Goal: Task Accomplishment & Management: Manage account settings

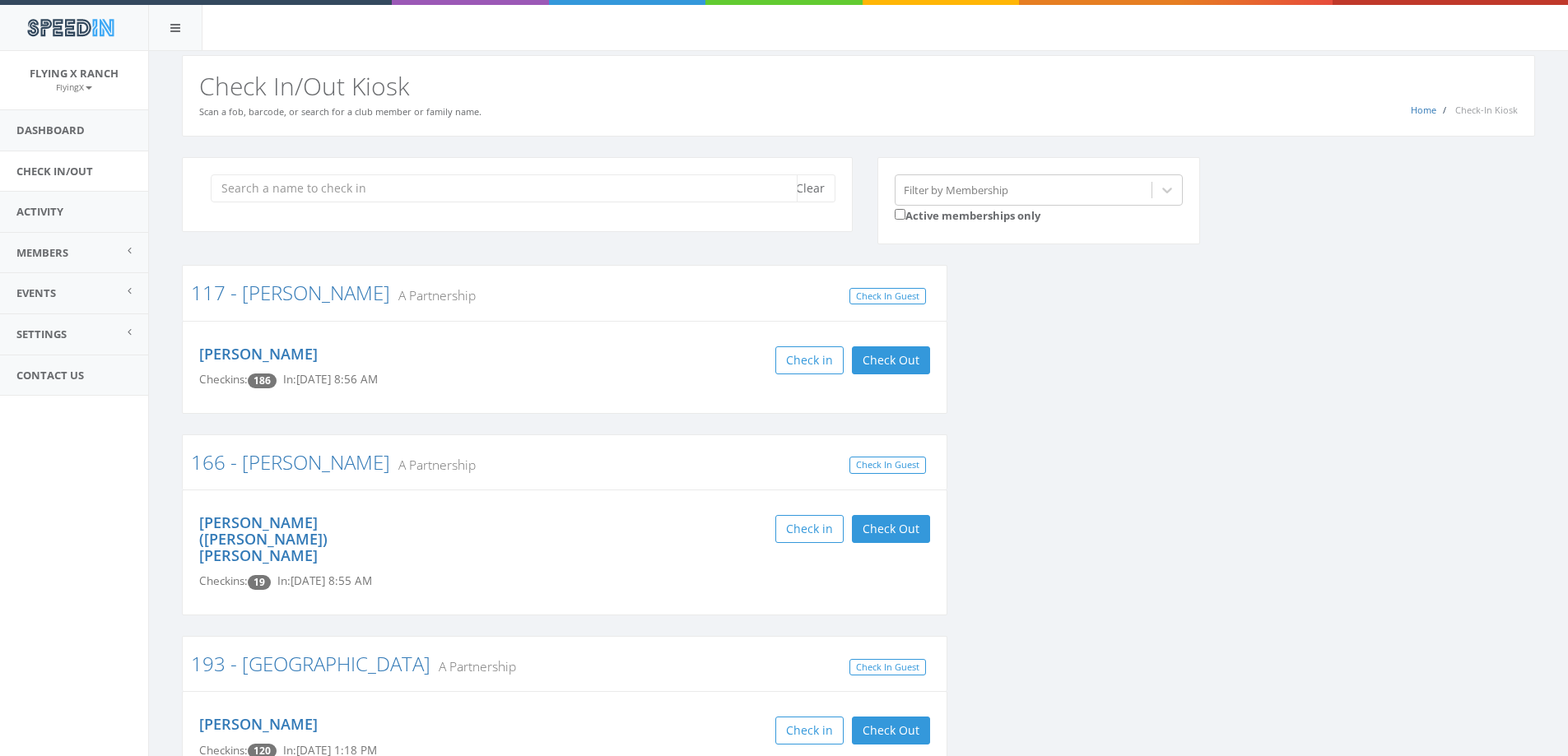
click at [346, 186] on input "search" at bounding box center [504, 189] width 587 height 28
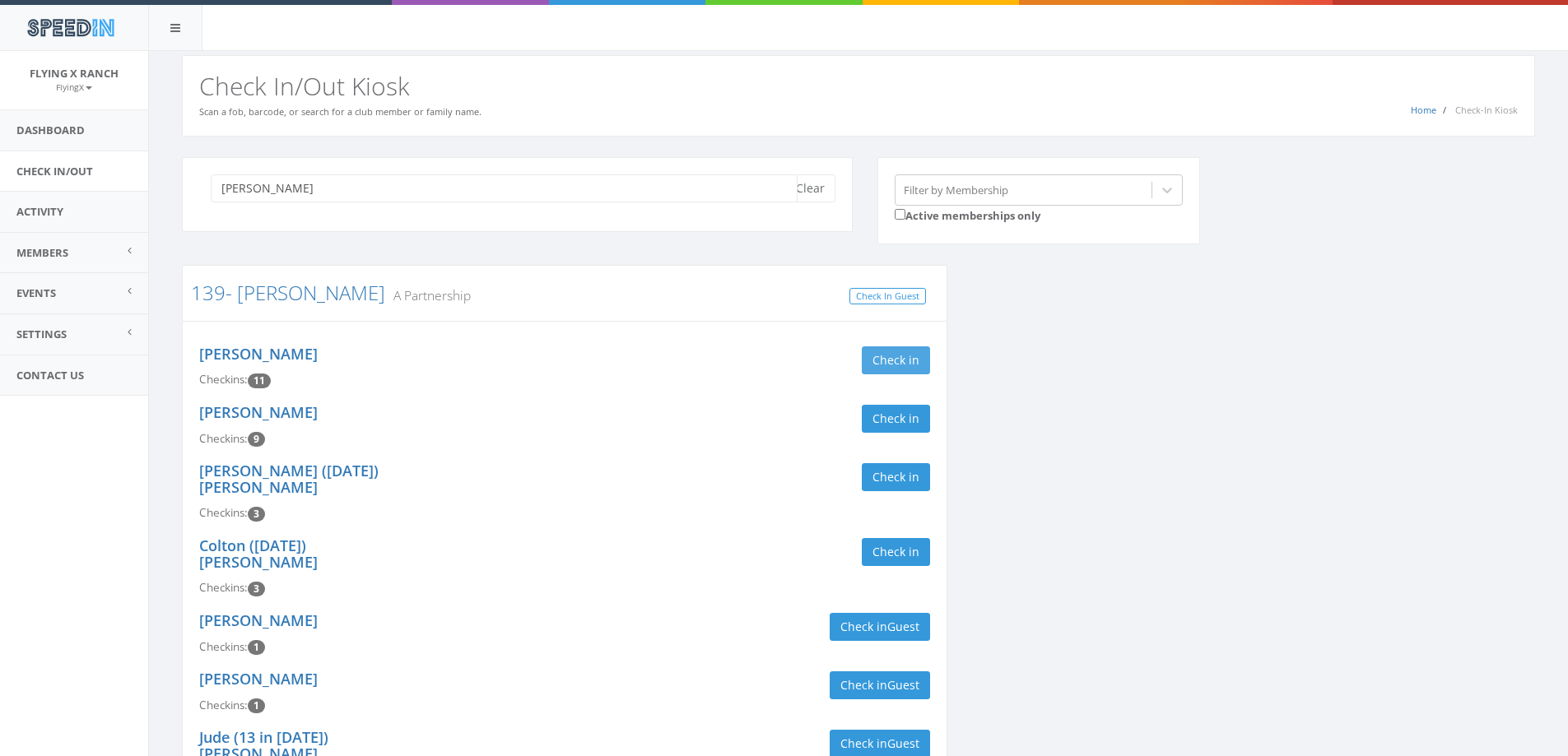
type input "milam"
click at [897, 357] on button "Check in" at bounding box center [896, 361] width 68 height 28
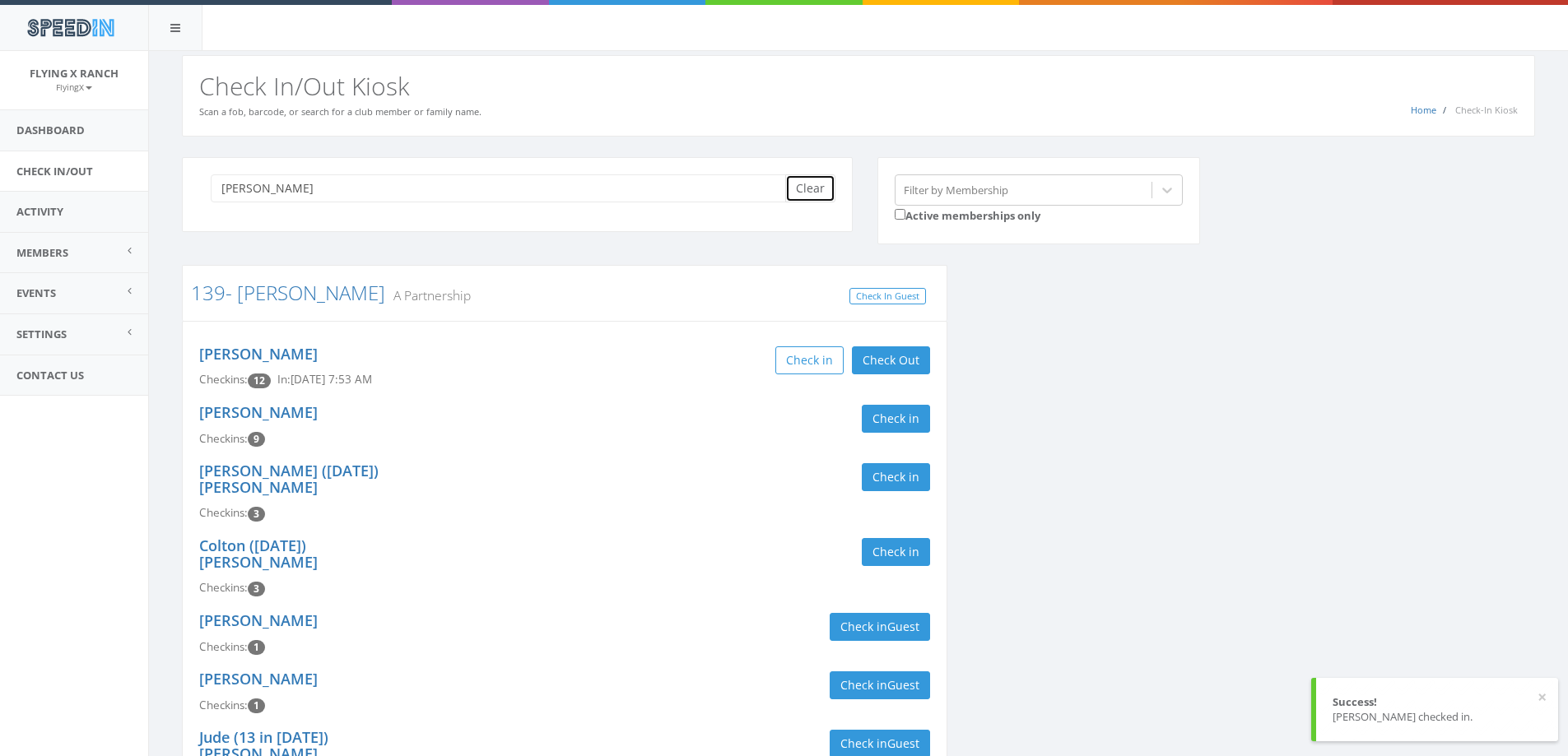
click at [807, 187] on button "Clear" at bounding box center [810, 189] width 50 height 28
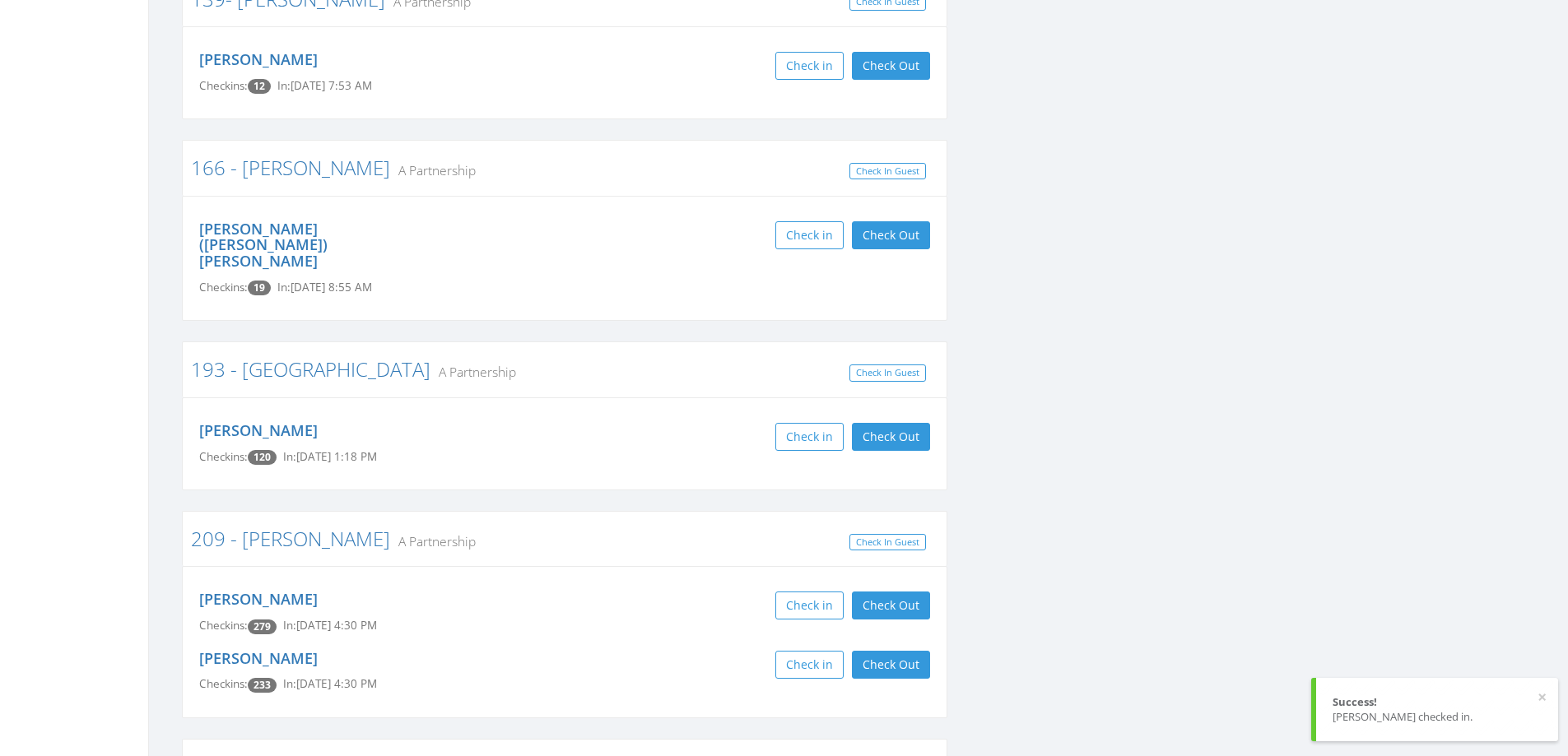
scroll to position [493, 0]
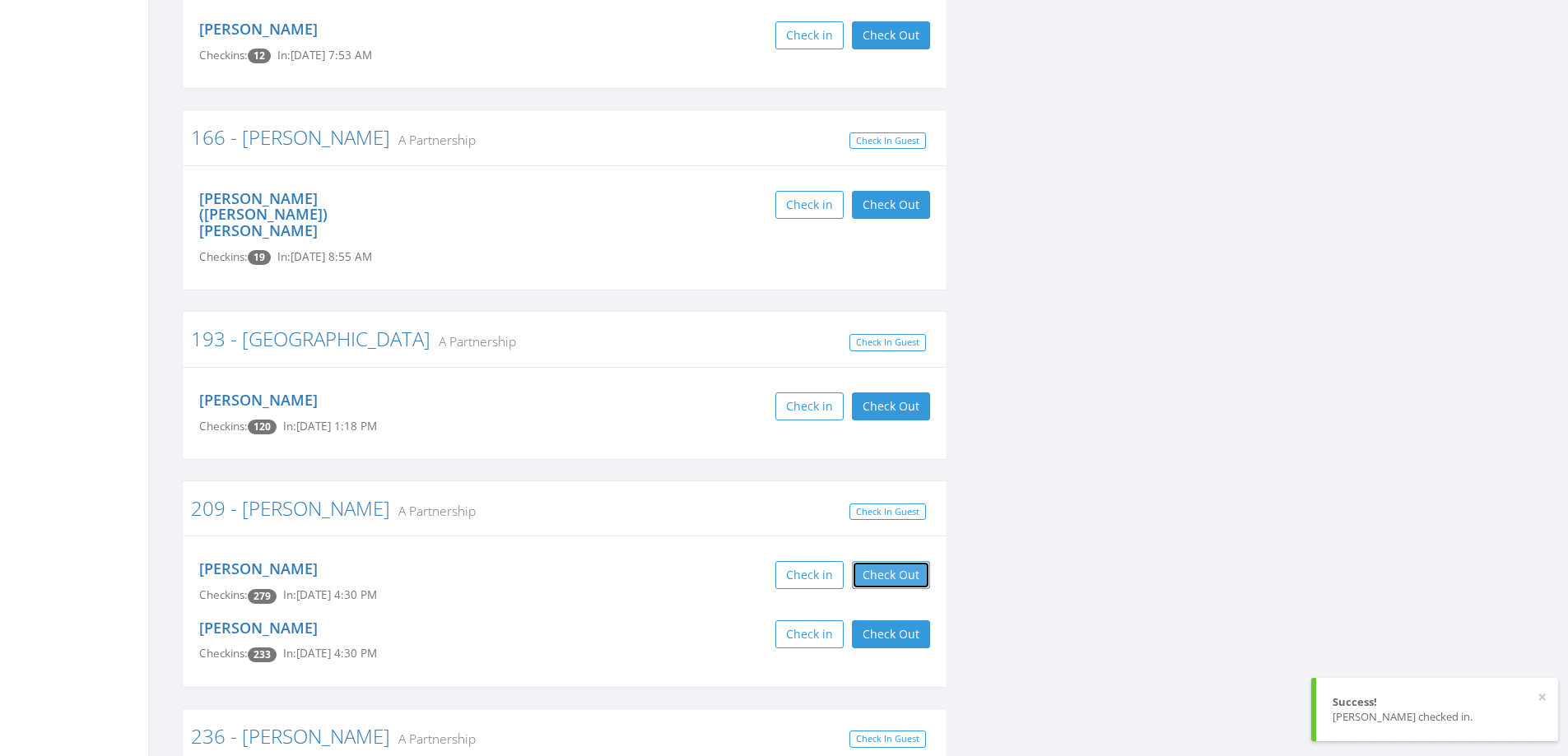
click at [884, 561] on button "Check Out" at bounding box center [891, 575] width 78 height 28
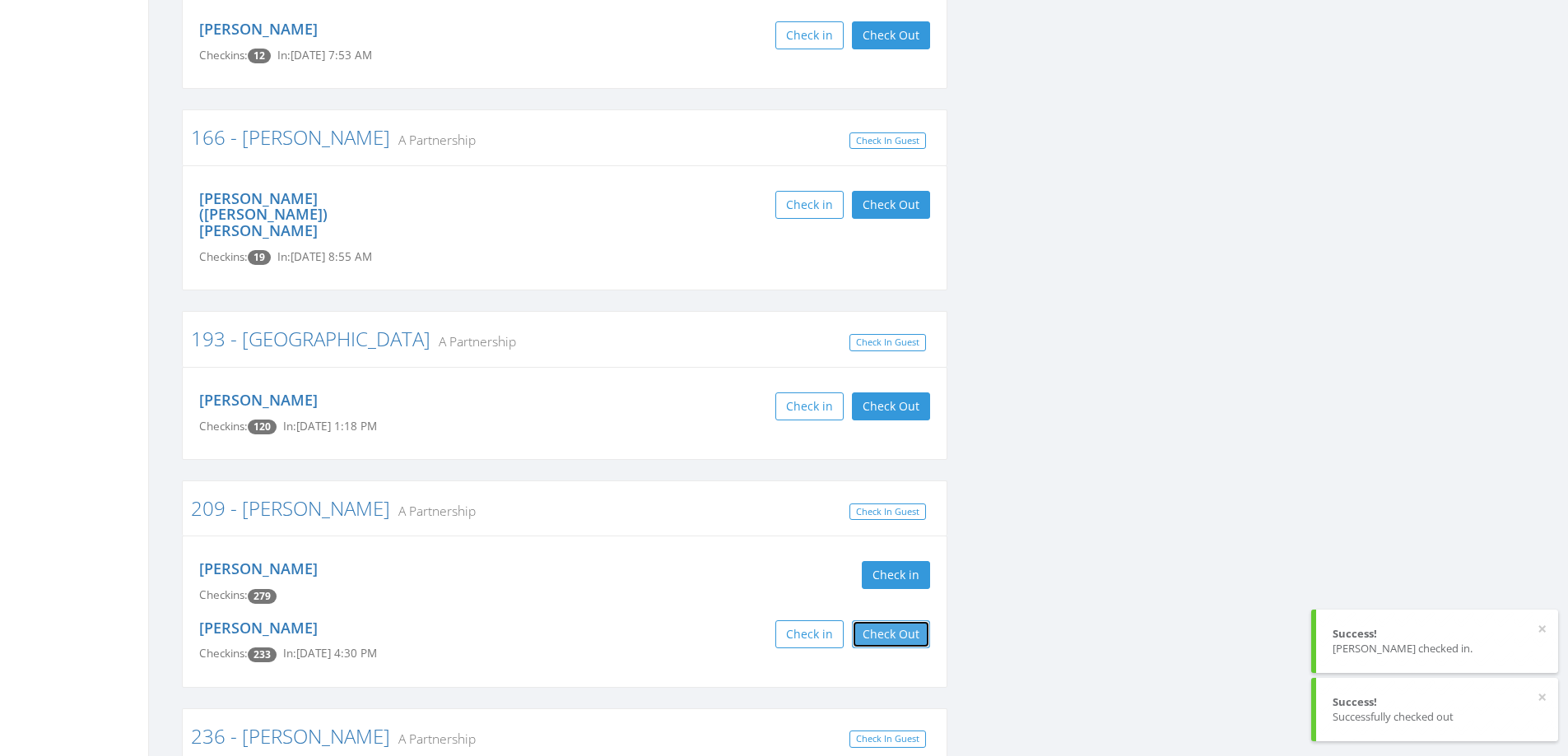
click at [892, 620] on button "Check Out" at bounding box center [891, 634] width 78 height 28
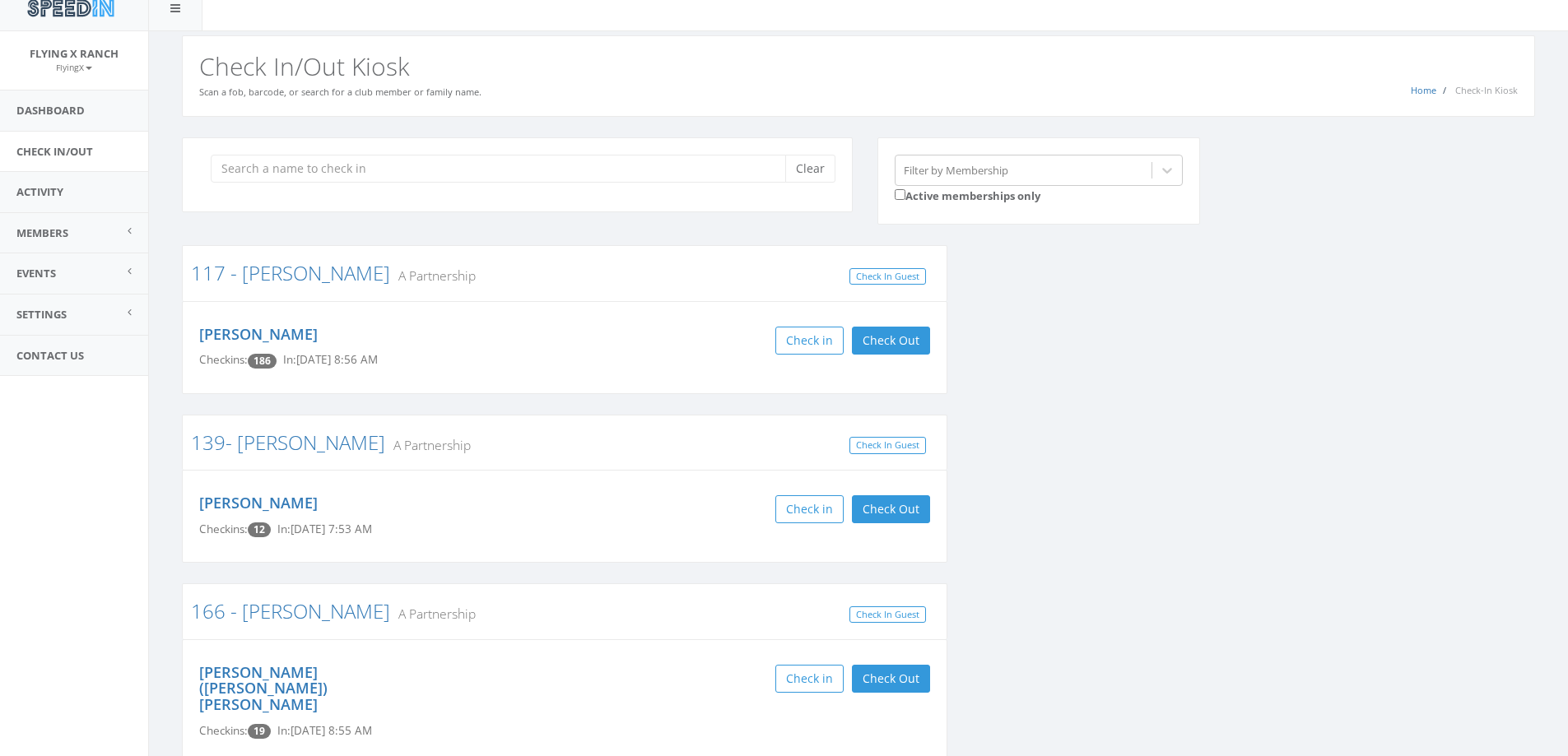
scroll to position [0, 0]
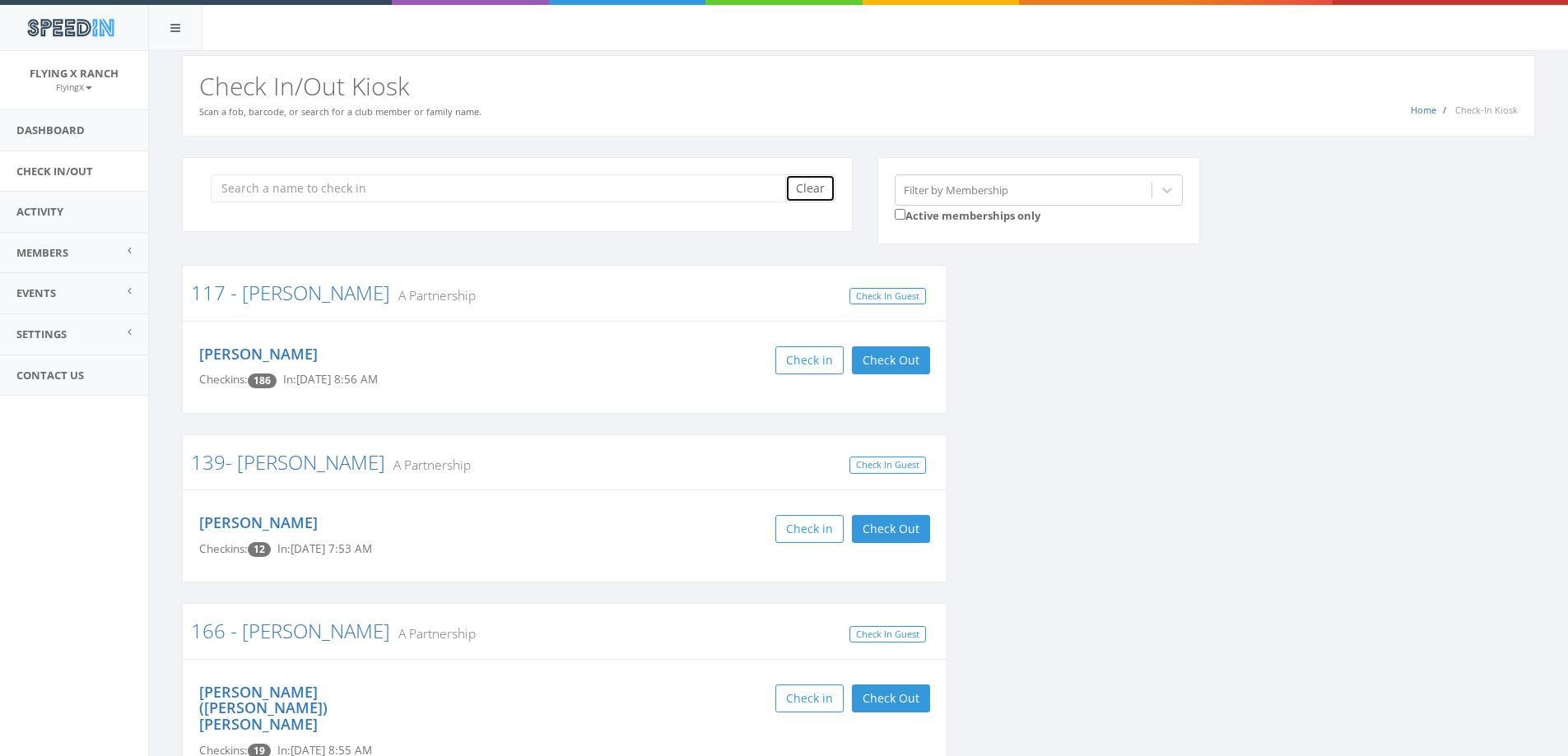
click at [812, 181] on button "Clear" at bounding box center [810, 189] width 50 height 28
click at [68, 127] on link "Dashboard" at bounding box center [74, 130] width 148 height 40
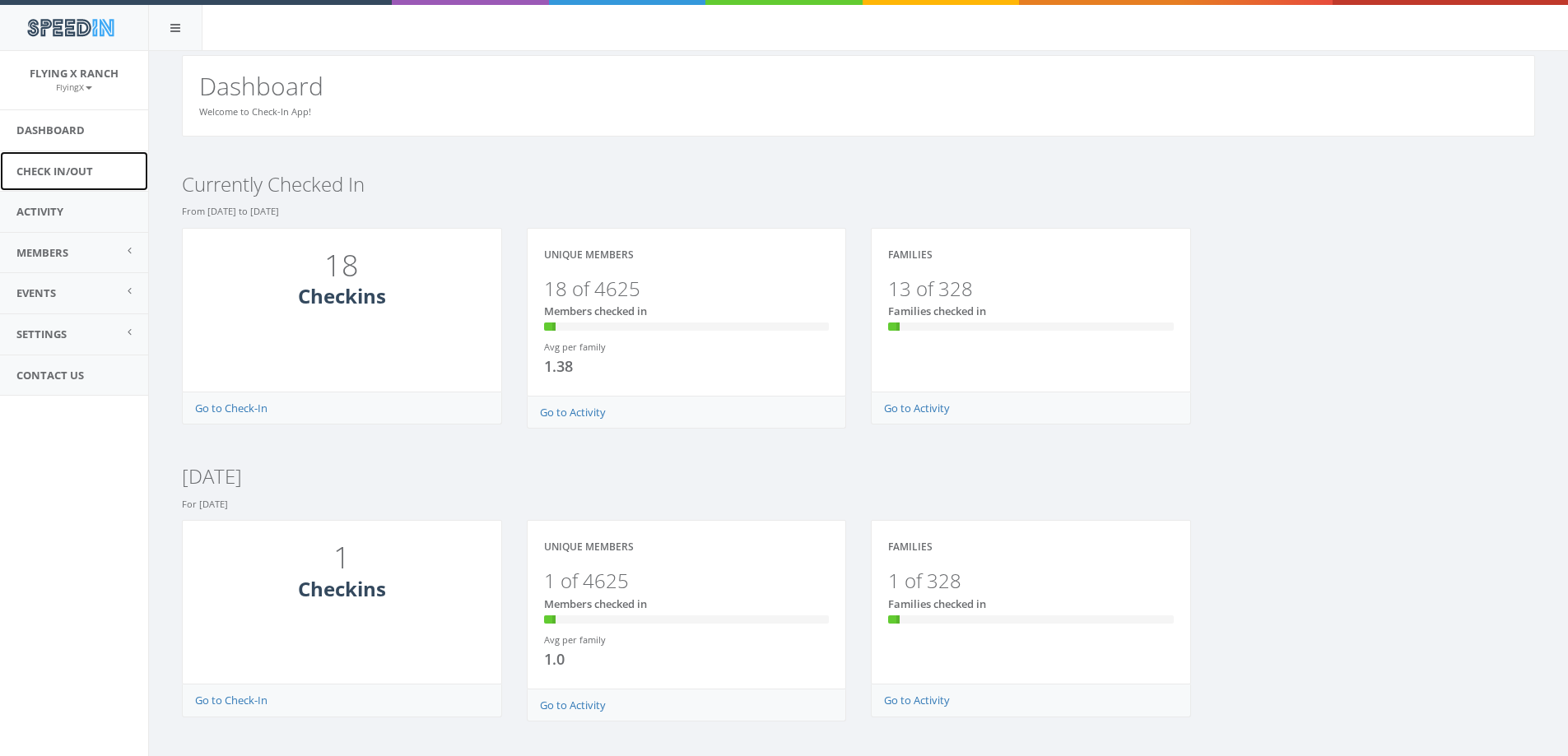
click at [66, 171] on link "Check In/Out" at bounding box center [74, 172] width 148 height 40
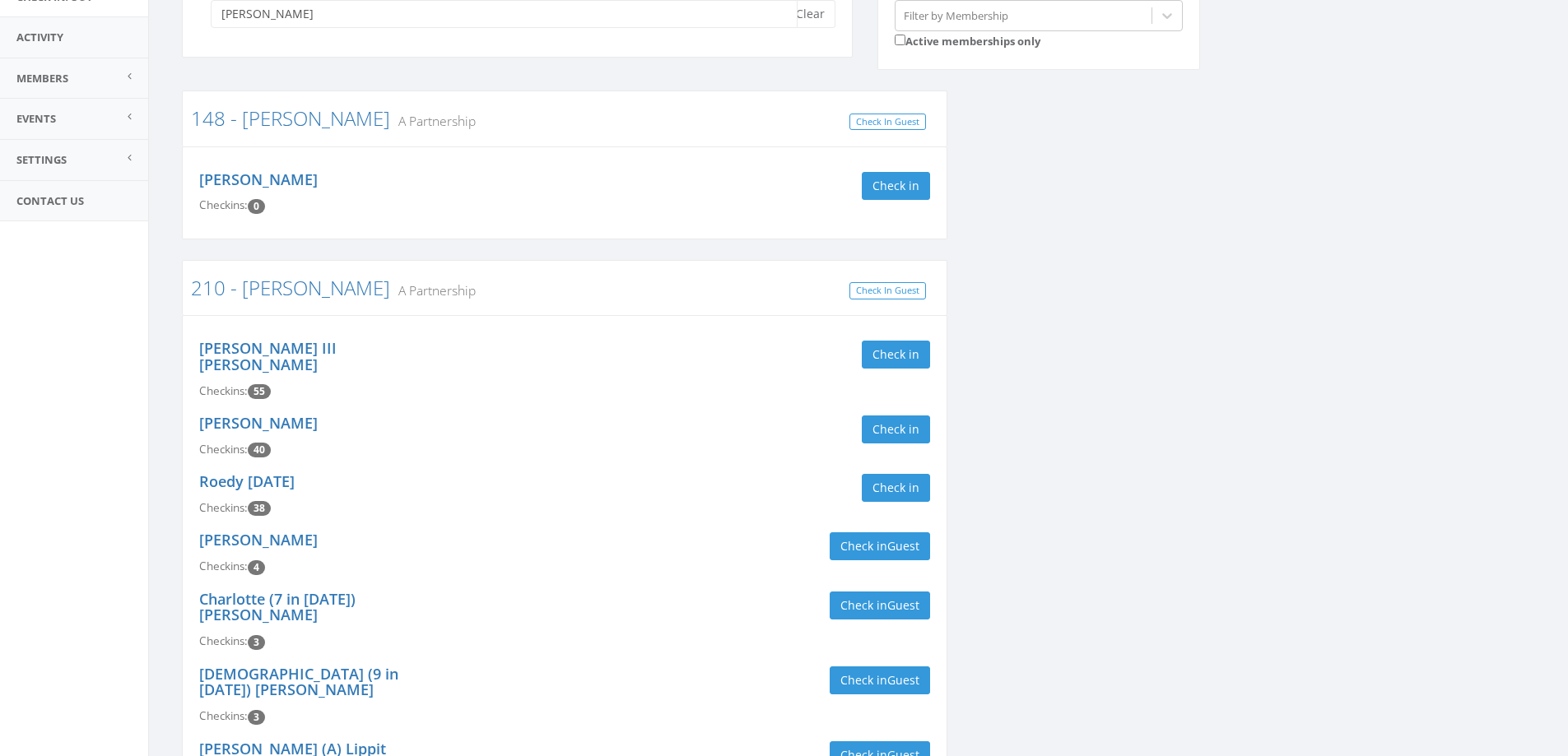
scroll to position [165, 0]
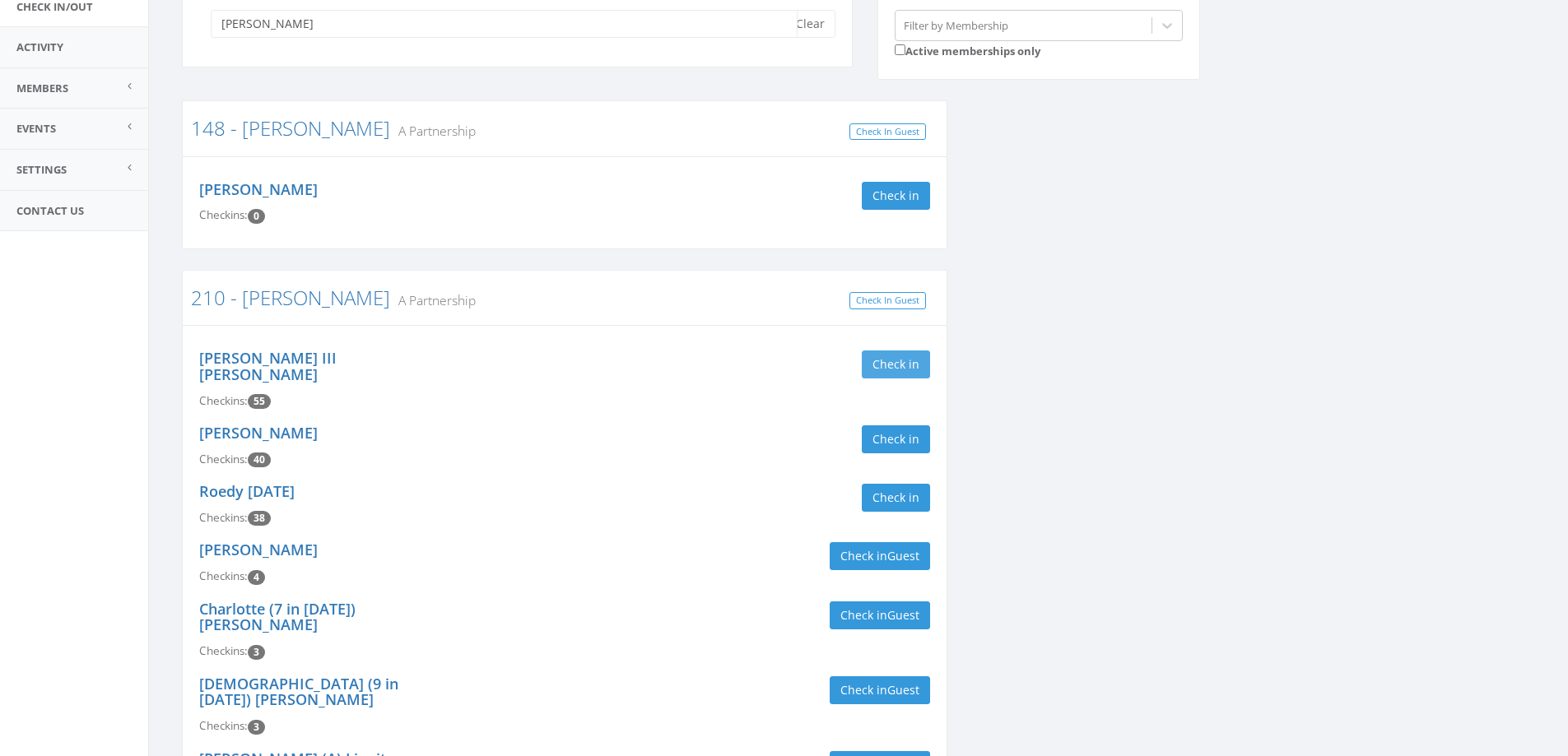
type input "emery"
click at [892, 376] on button "Check in" at bounding box center [896, 365] width 68 height 28
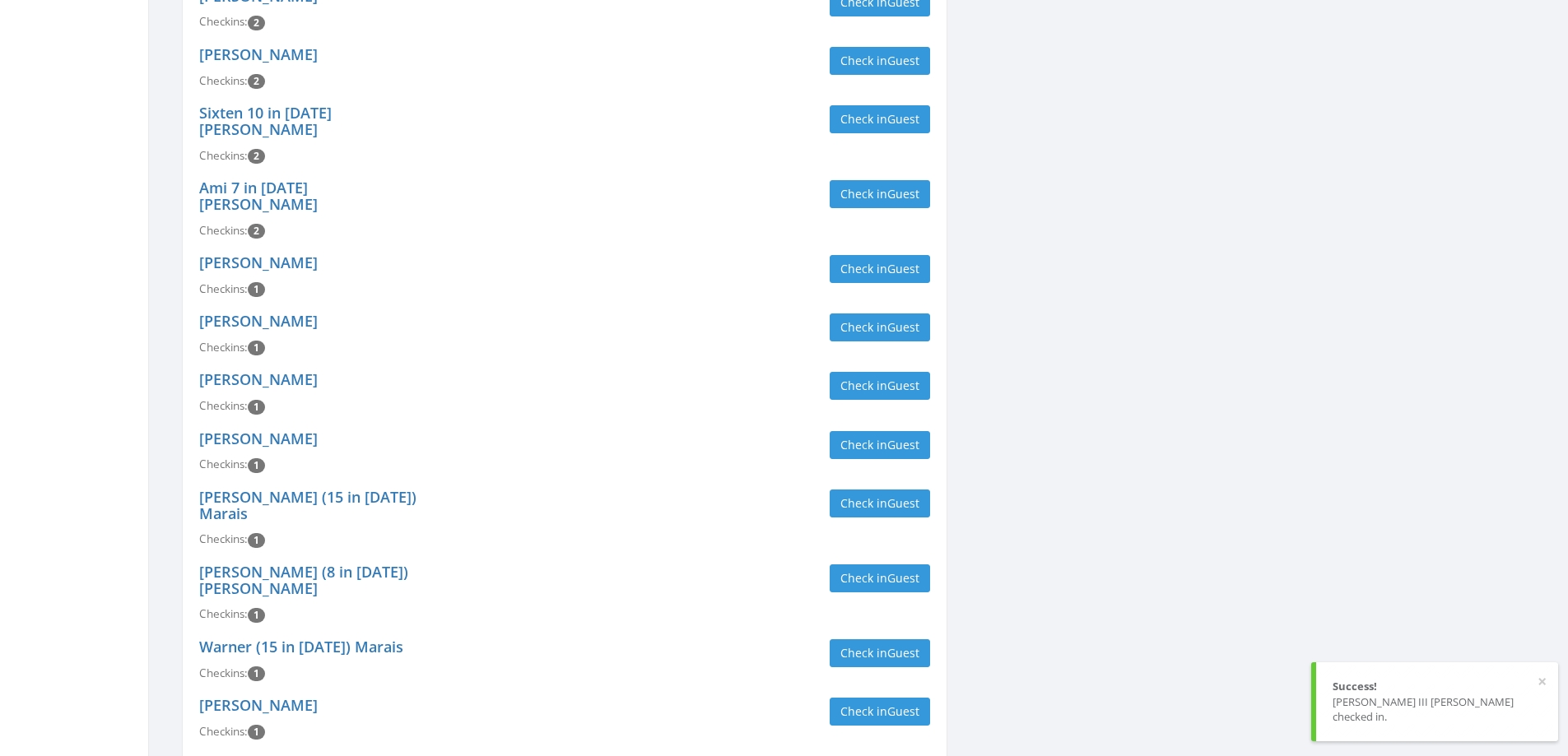
scroll to position [2387, 0]
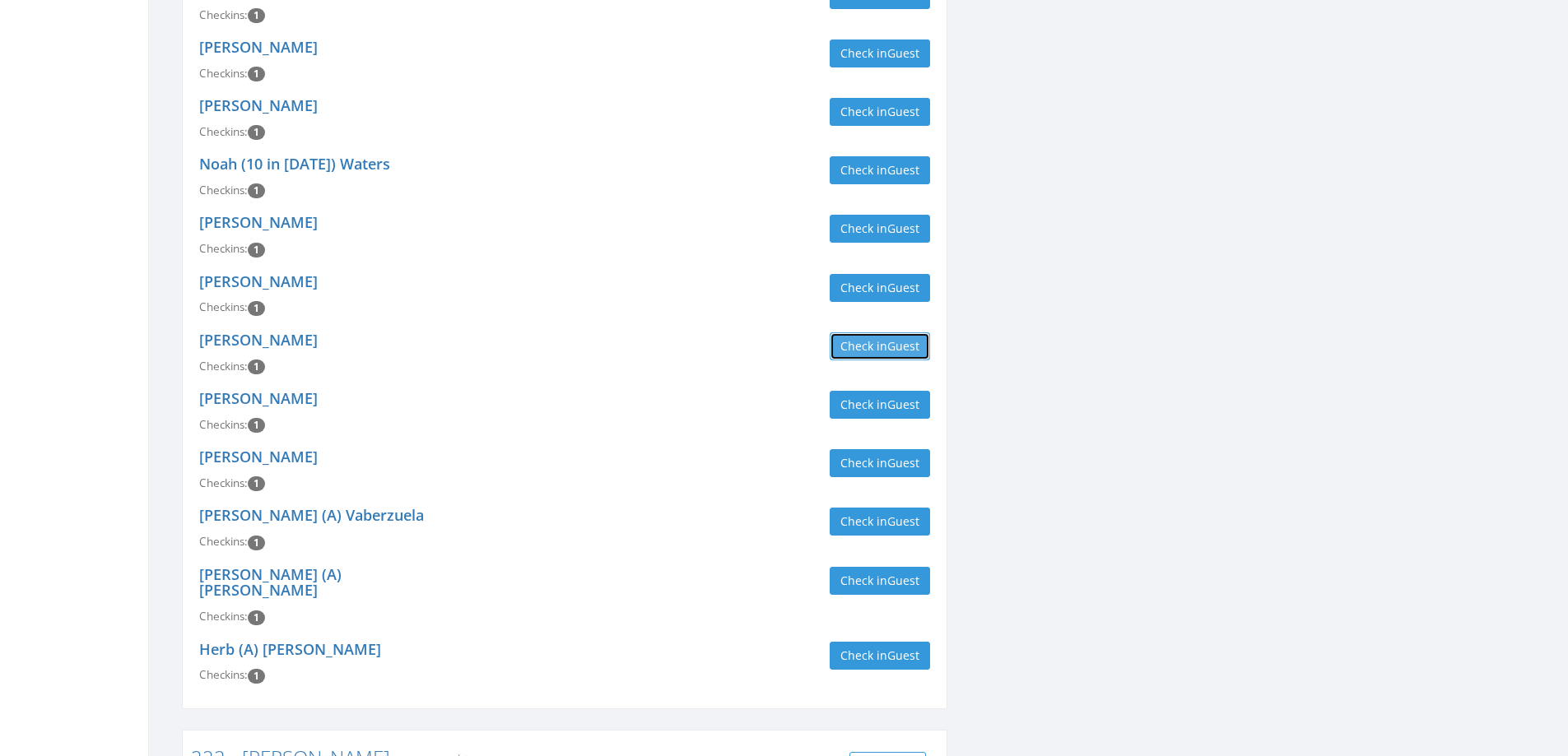
click at [878, 333] on button "Check in Guest" at bounding box center [880, 347] width 101 height 28
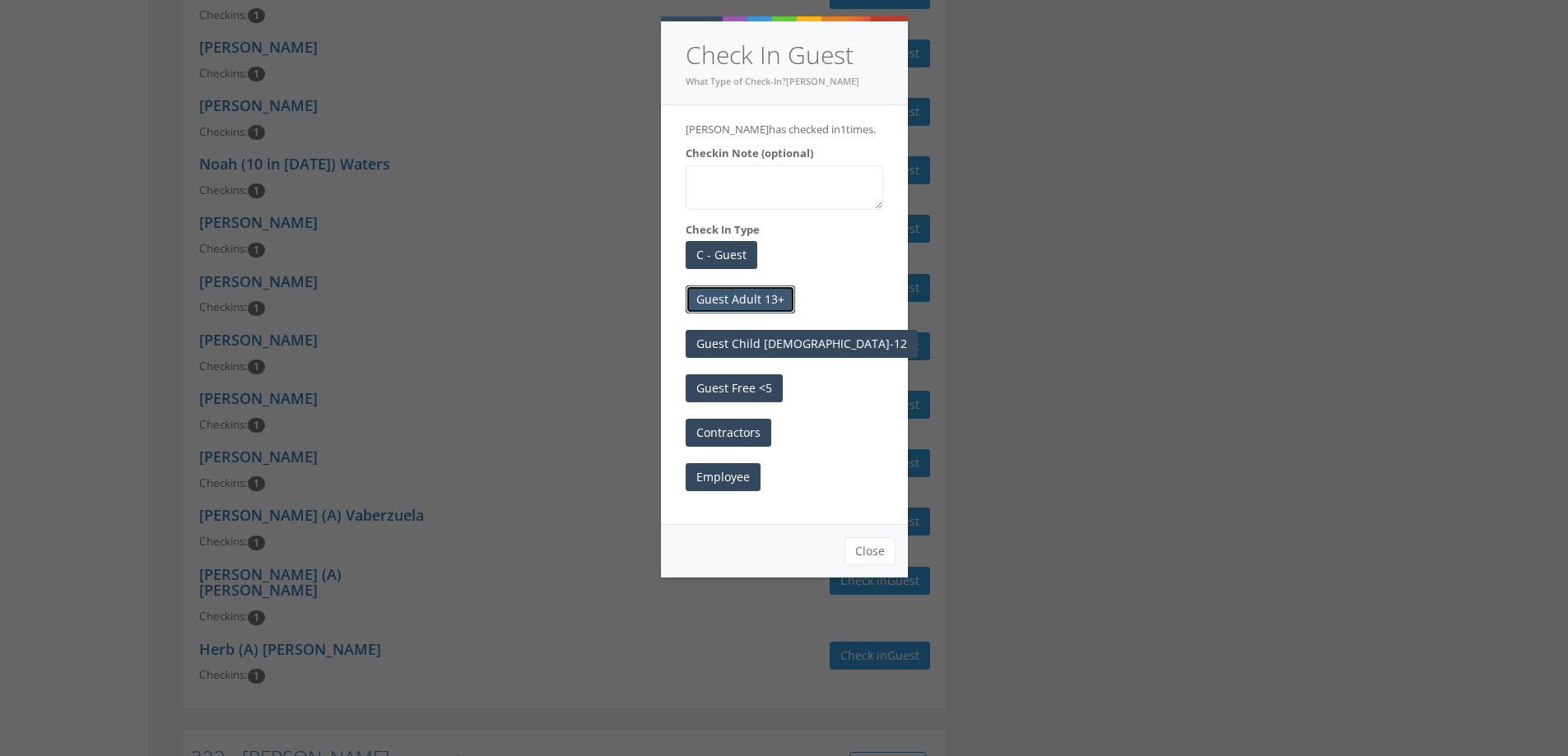
click at [757, 300] on button "Guest Adult 13+" at bounding box center [741, 300] width 110 height 28
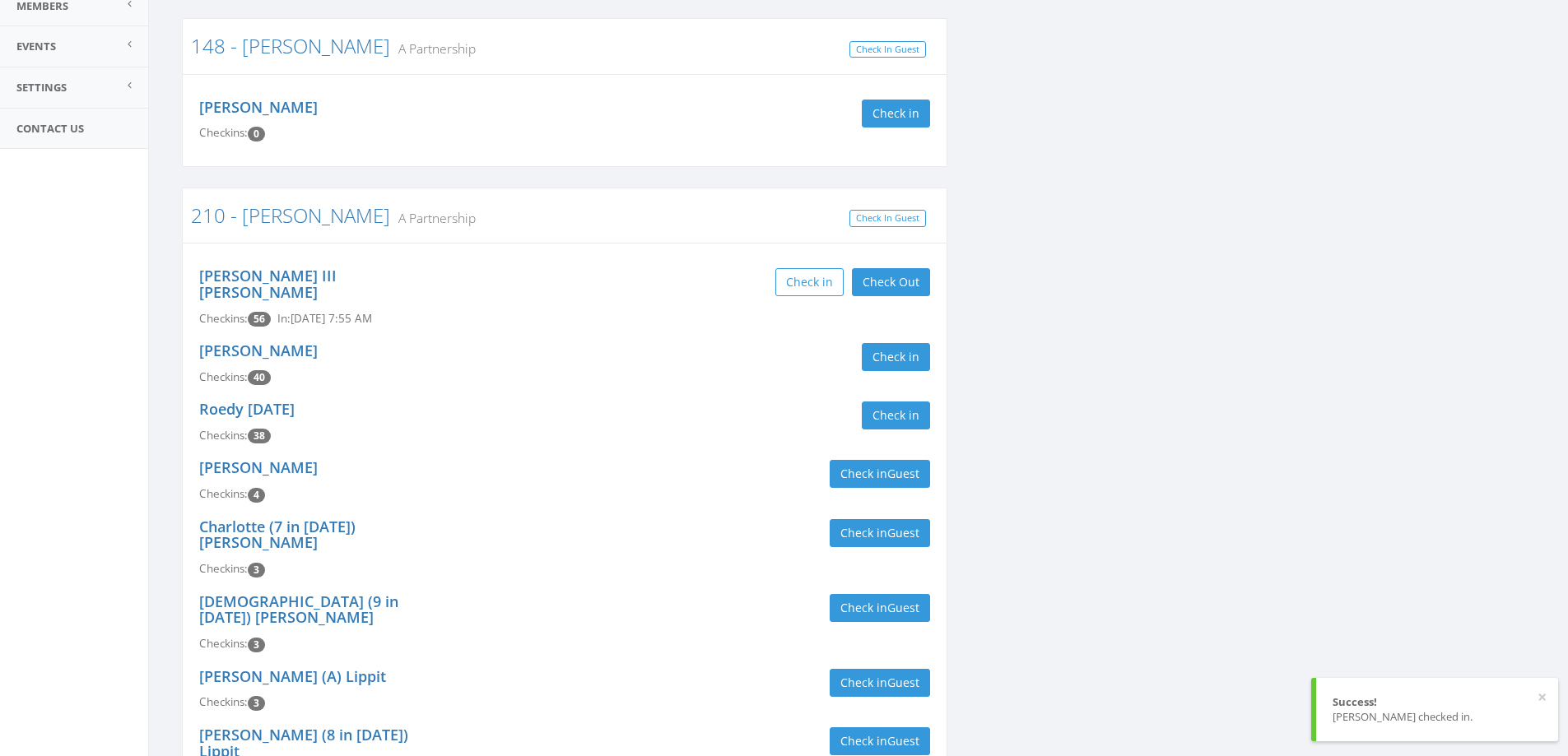
scroll to position [0, 0]
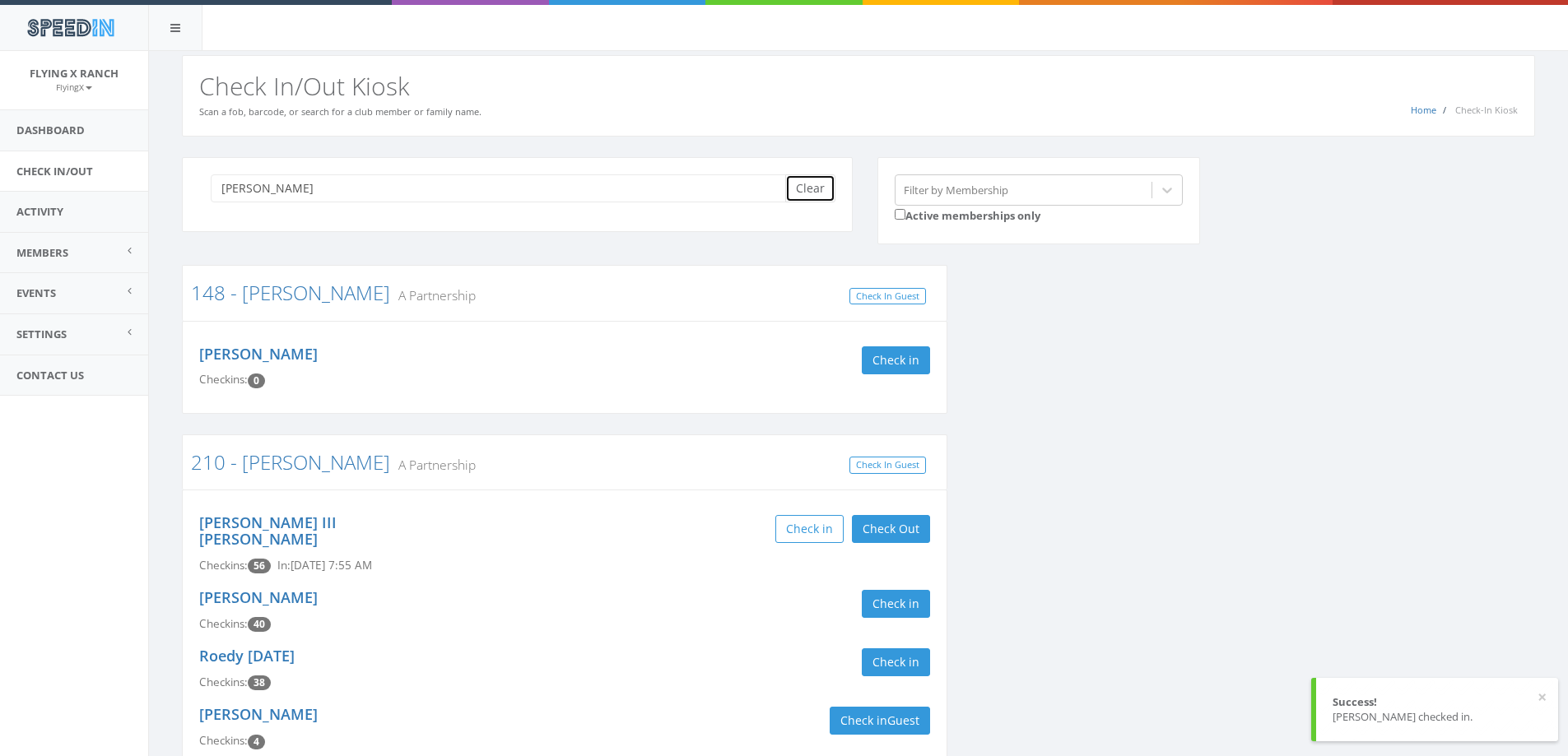
click at [816, 182] on button "Clear" at bounding box center [810, 189] width 50 height 28
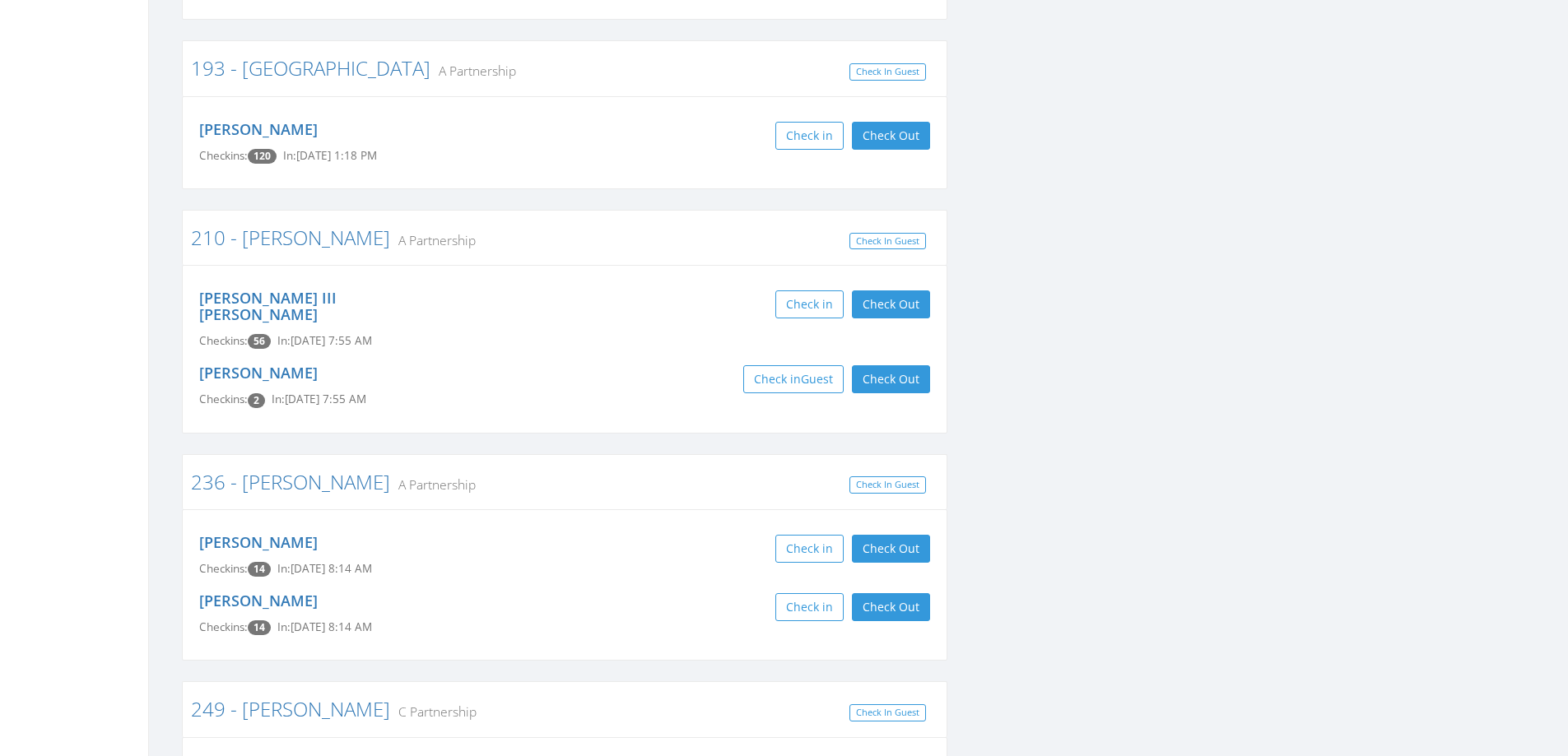
scroll to position [741, 0]
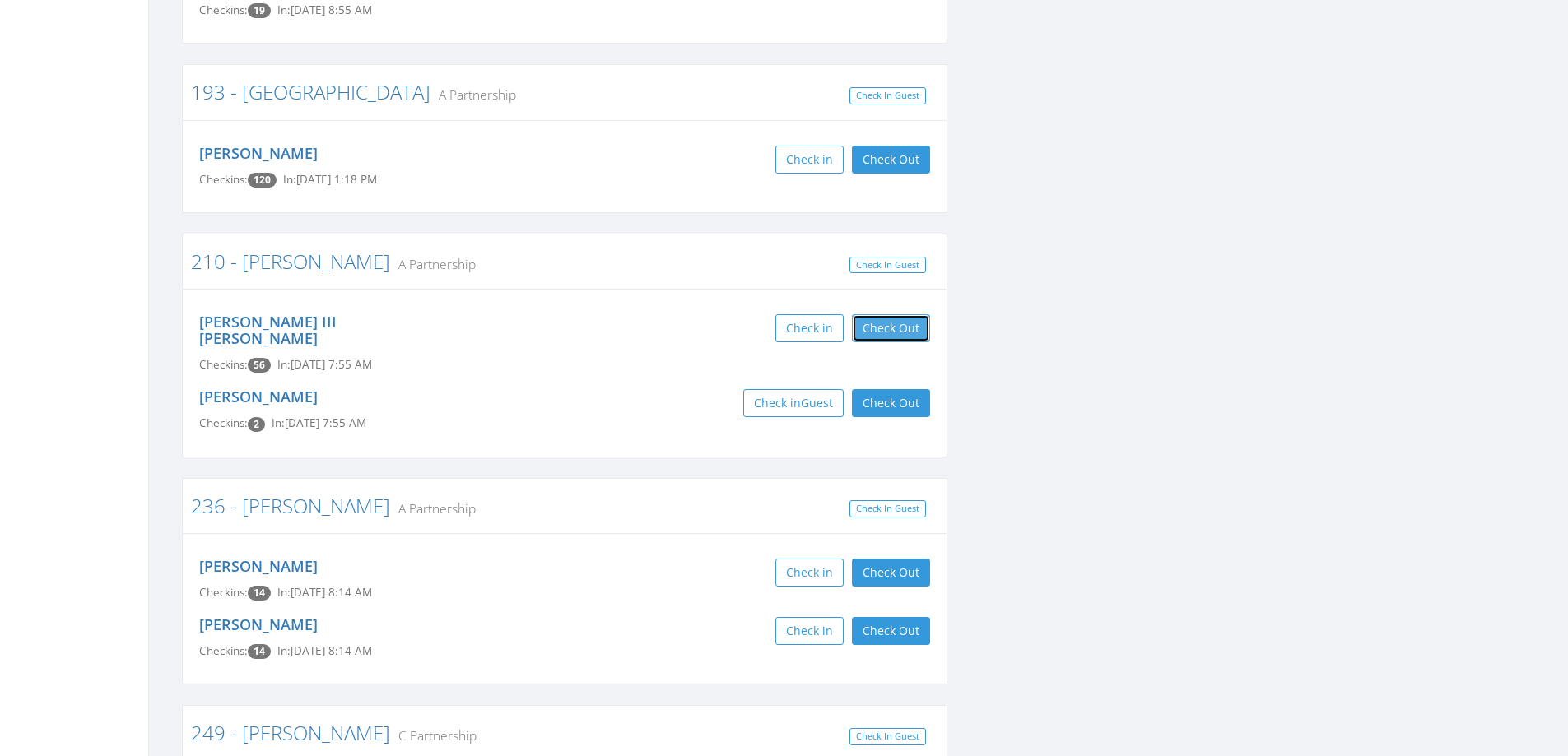
click at [883, 315] on button "Check Out" at bounding box center [891, 329] width 78 height 28
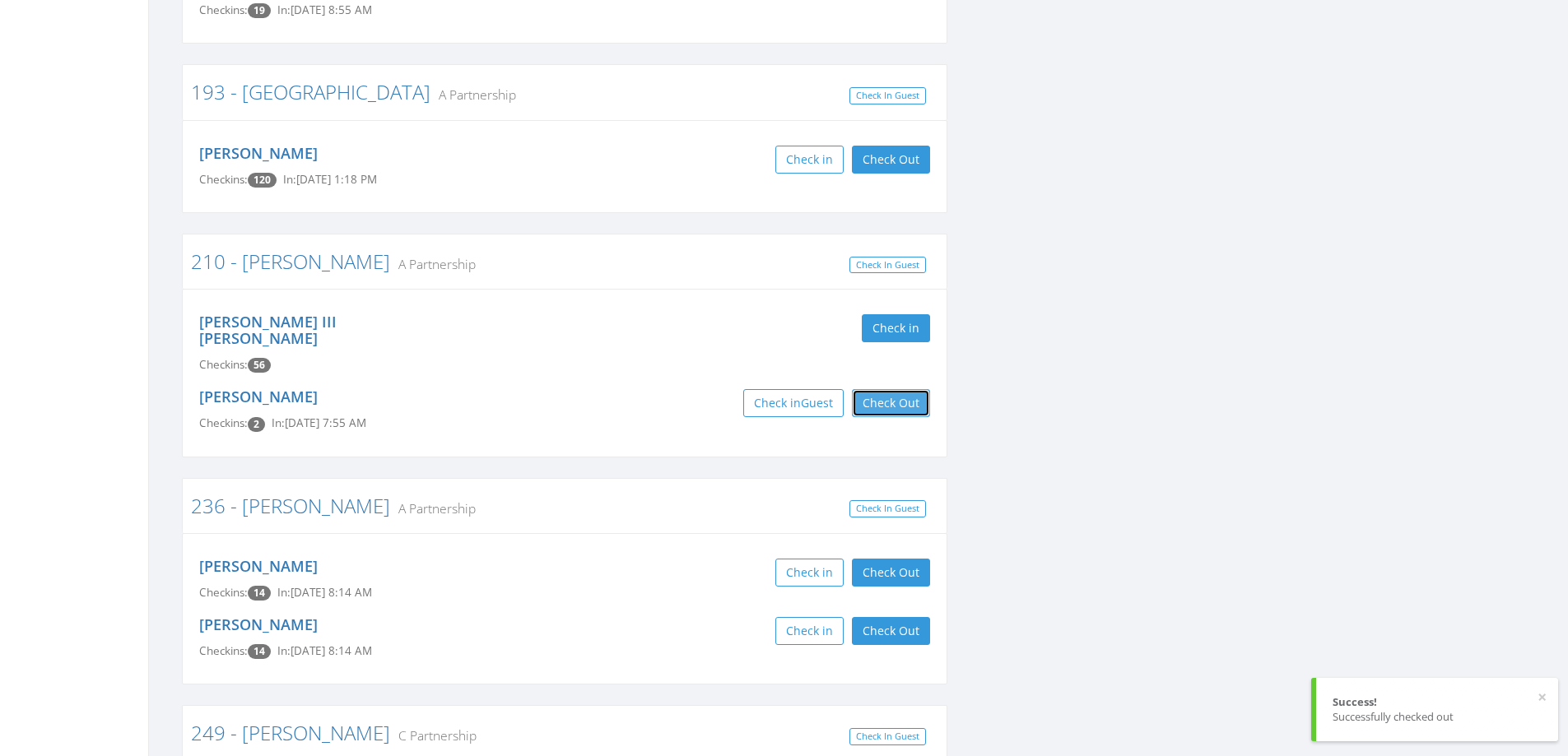
click at [894, 389] on button "Check Out" at bounding box center [891, 403] width 78 height 28
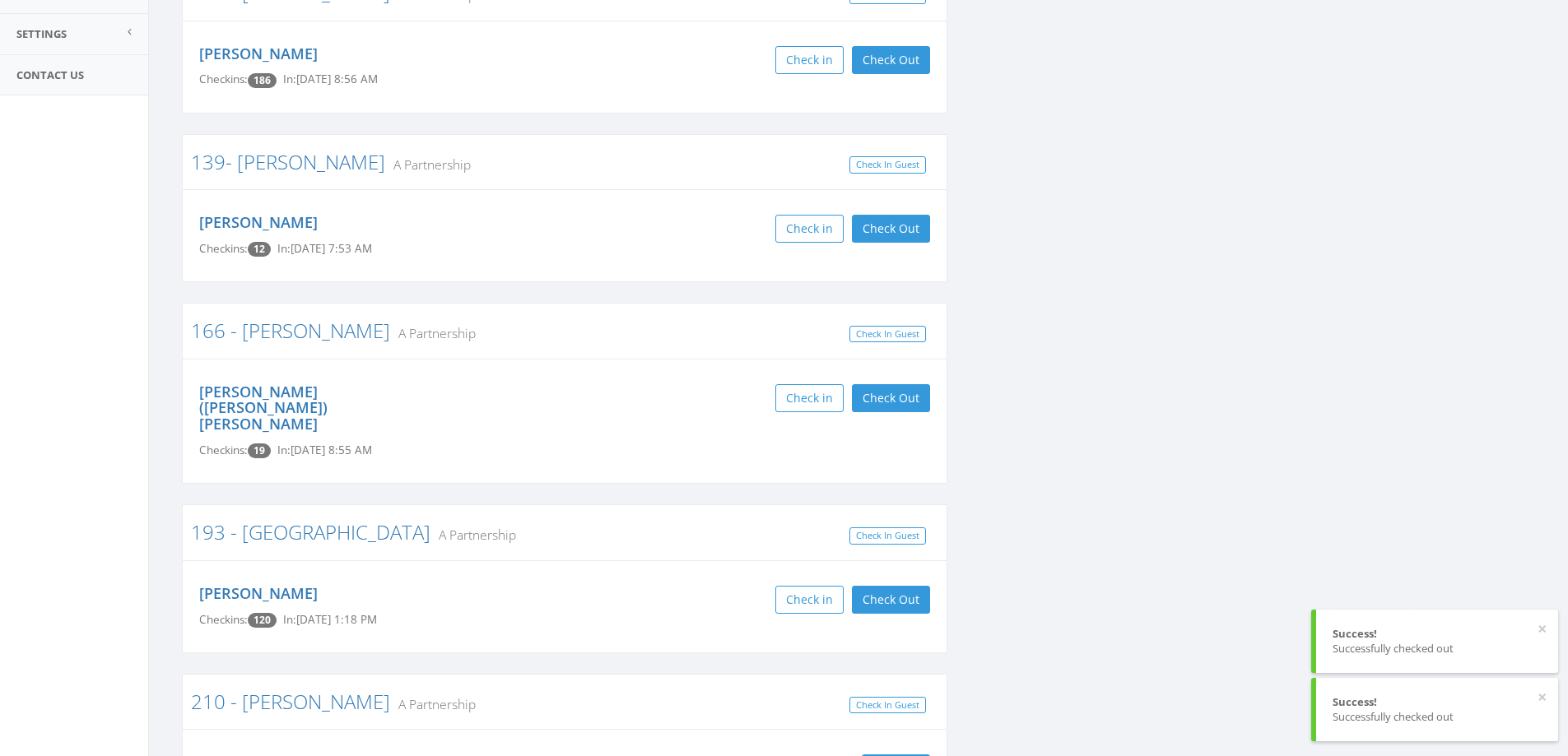
scroll to position [0, 0]
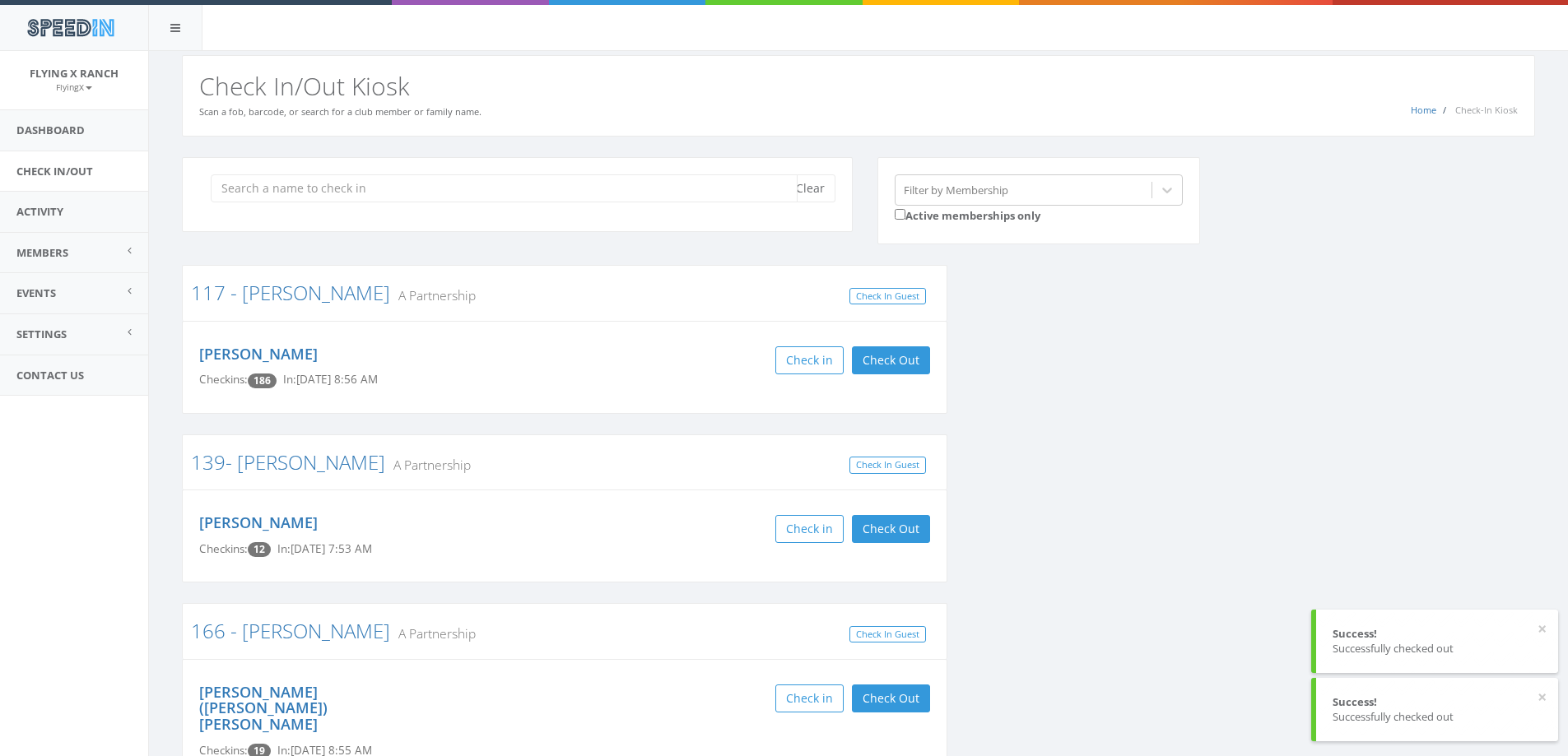
click at [275, 183] on input "search" at bounding box center [504, 189] width 587 height 28
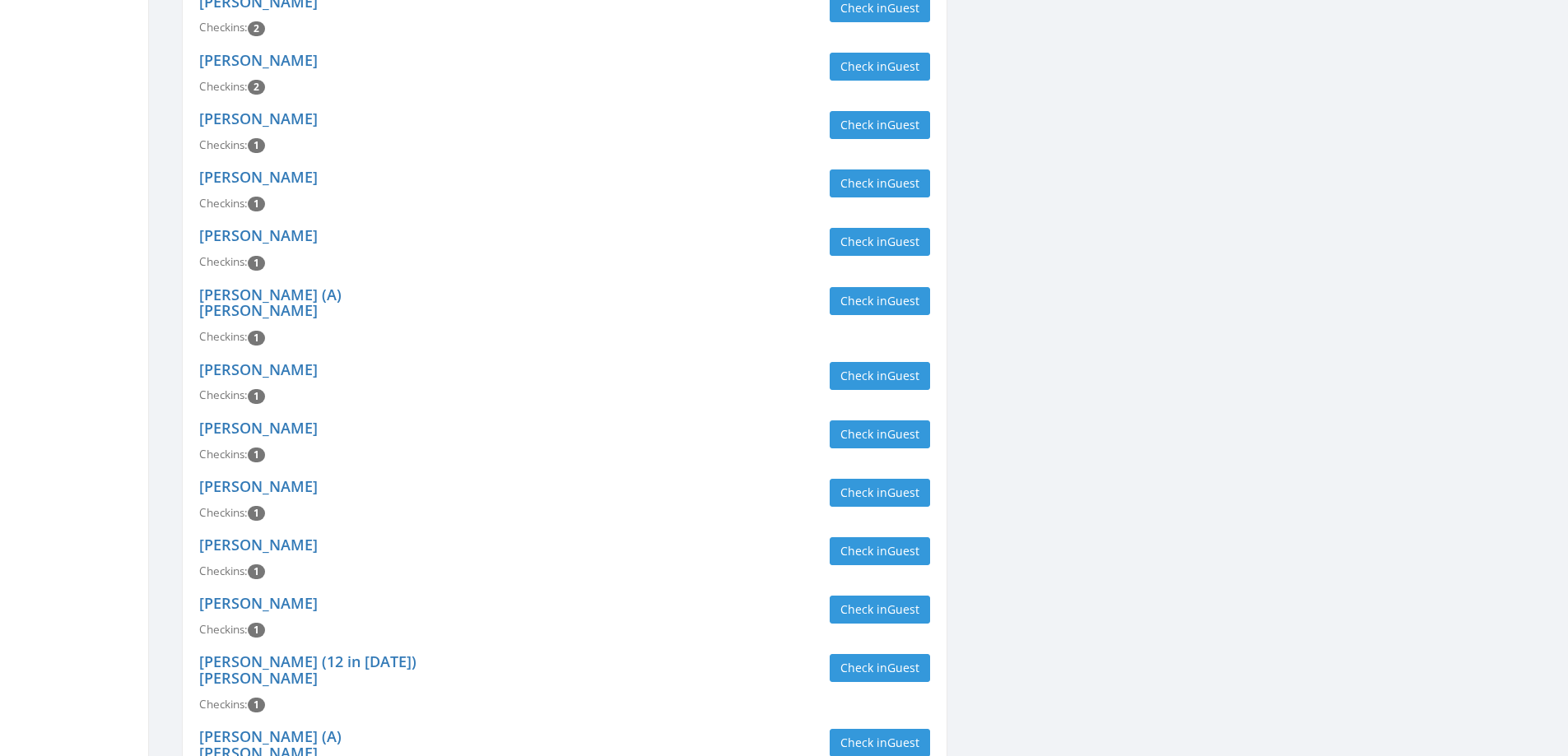
scroll to position [5222, 0]
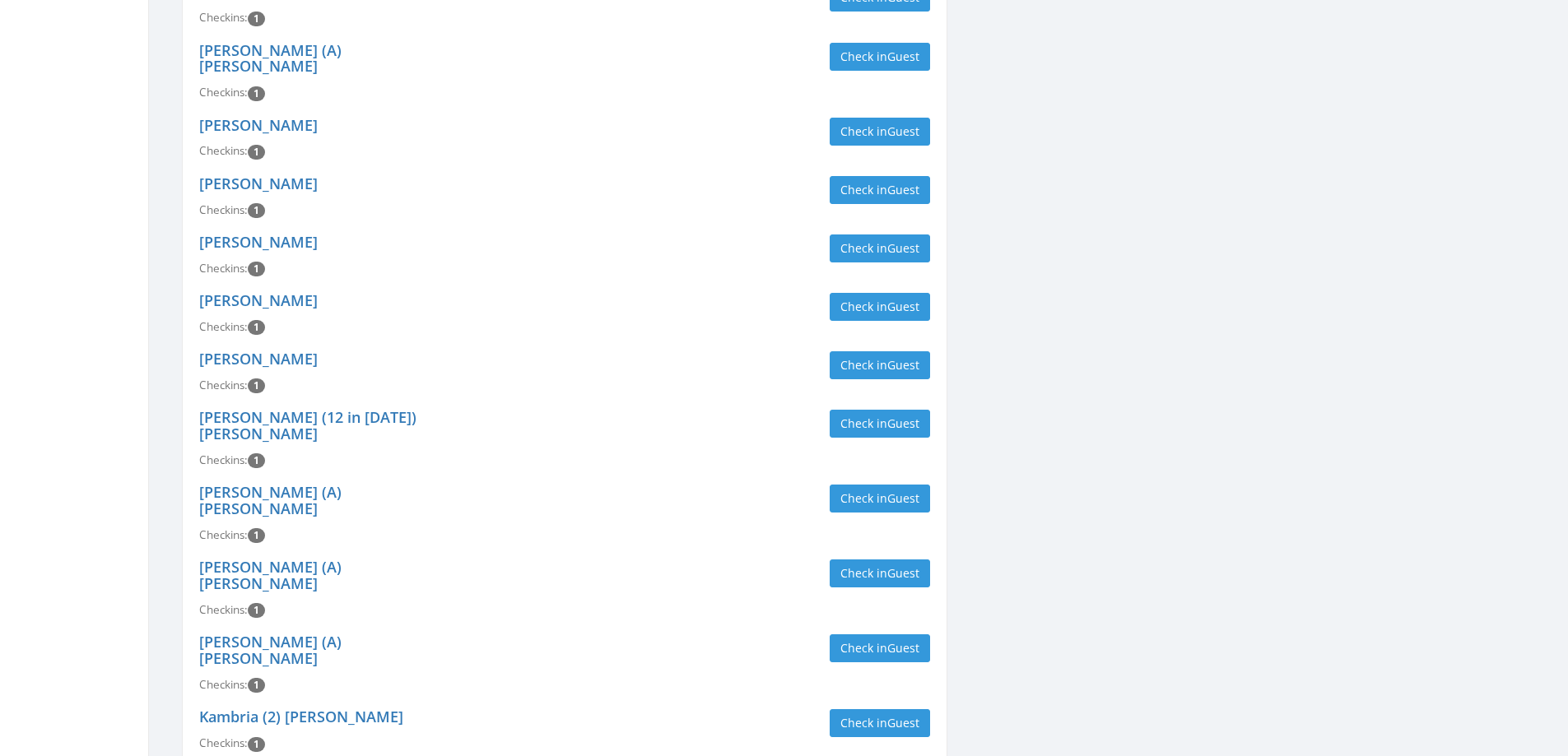
type input "emery"
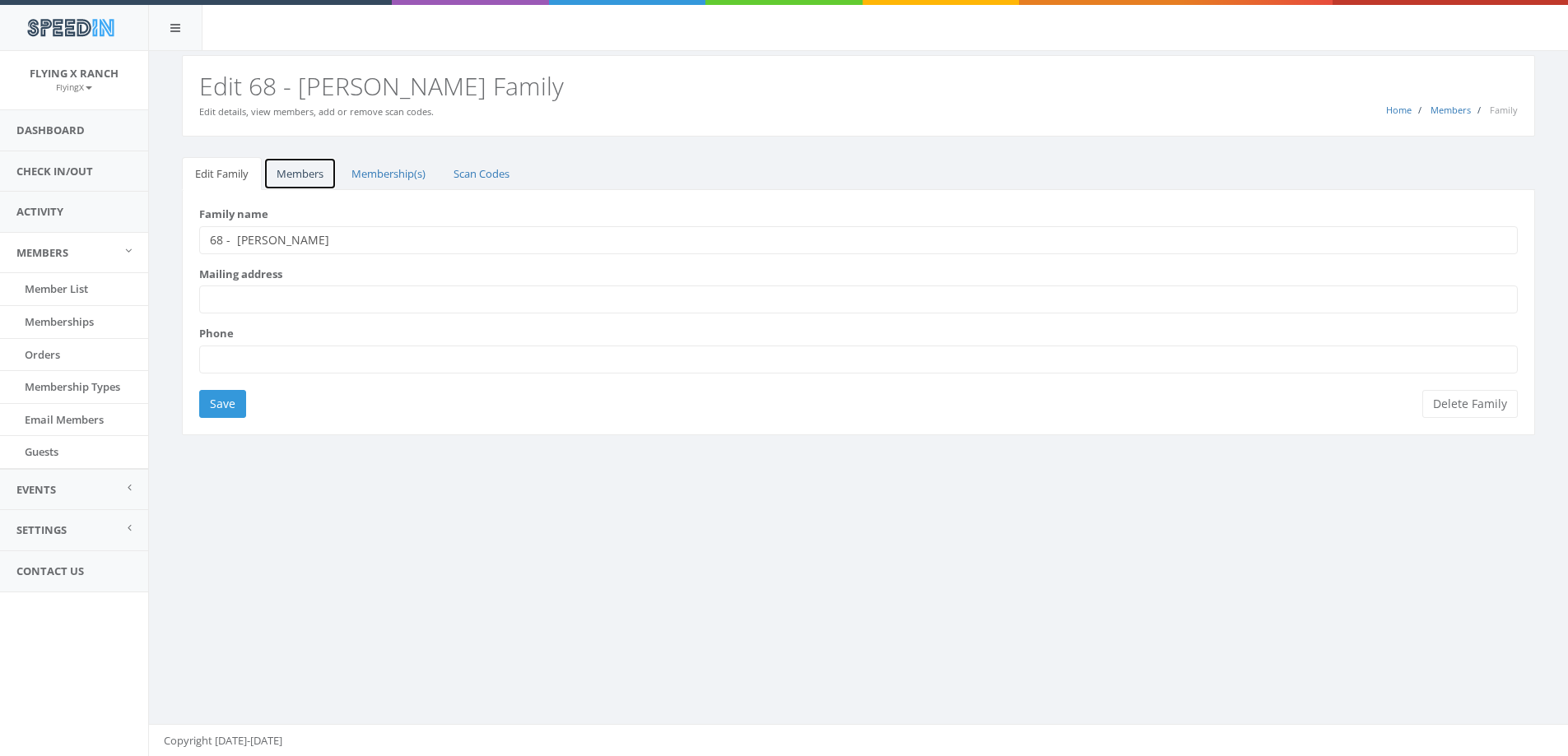
click at [297, 175] on link "Members" at bounding box center [300, 174] width 73 height 34
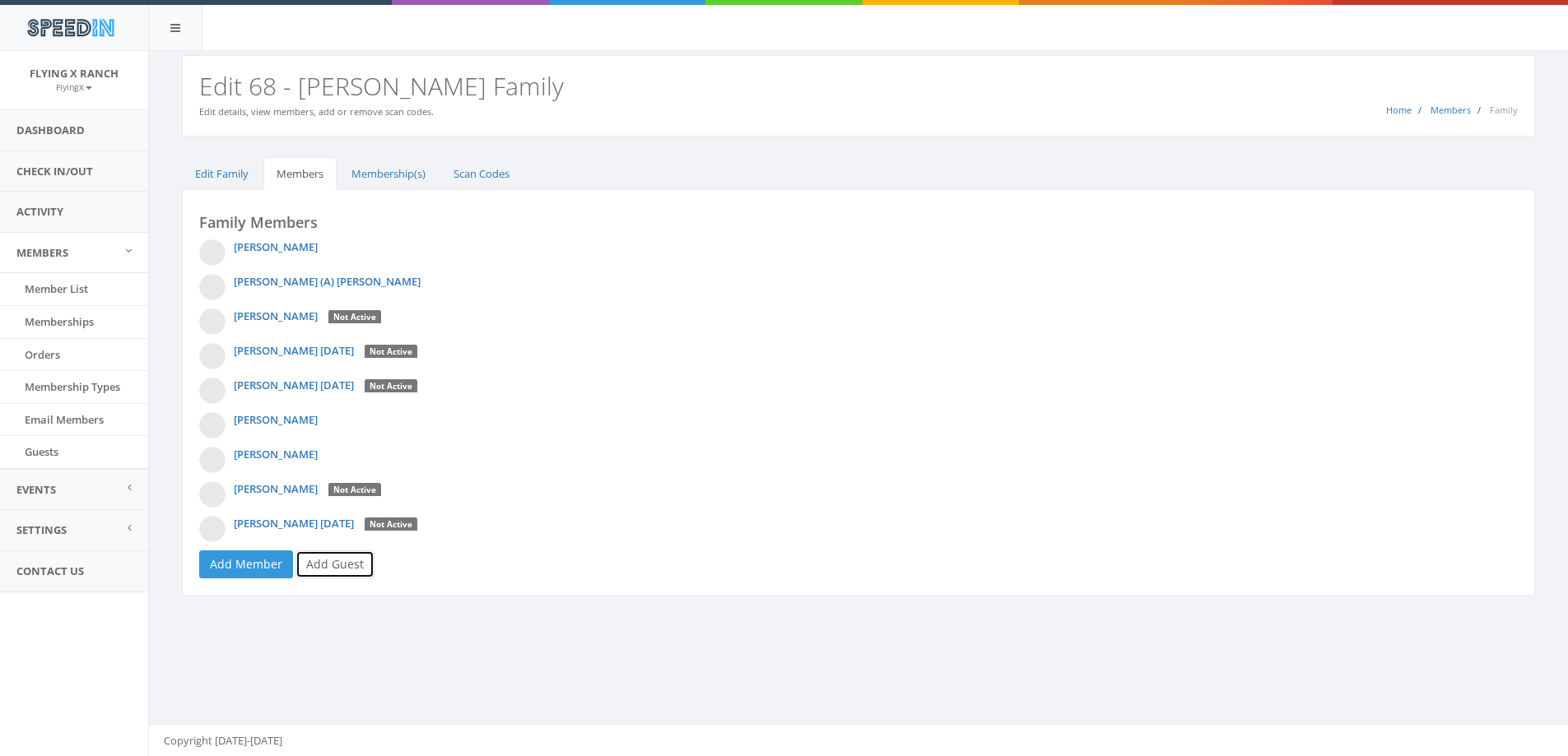
click at [326, 560] on link "Add Guest" at bounding box center [335, 564] width 79 height 28
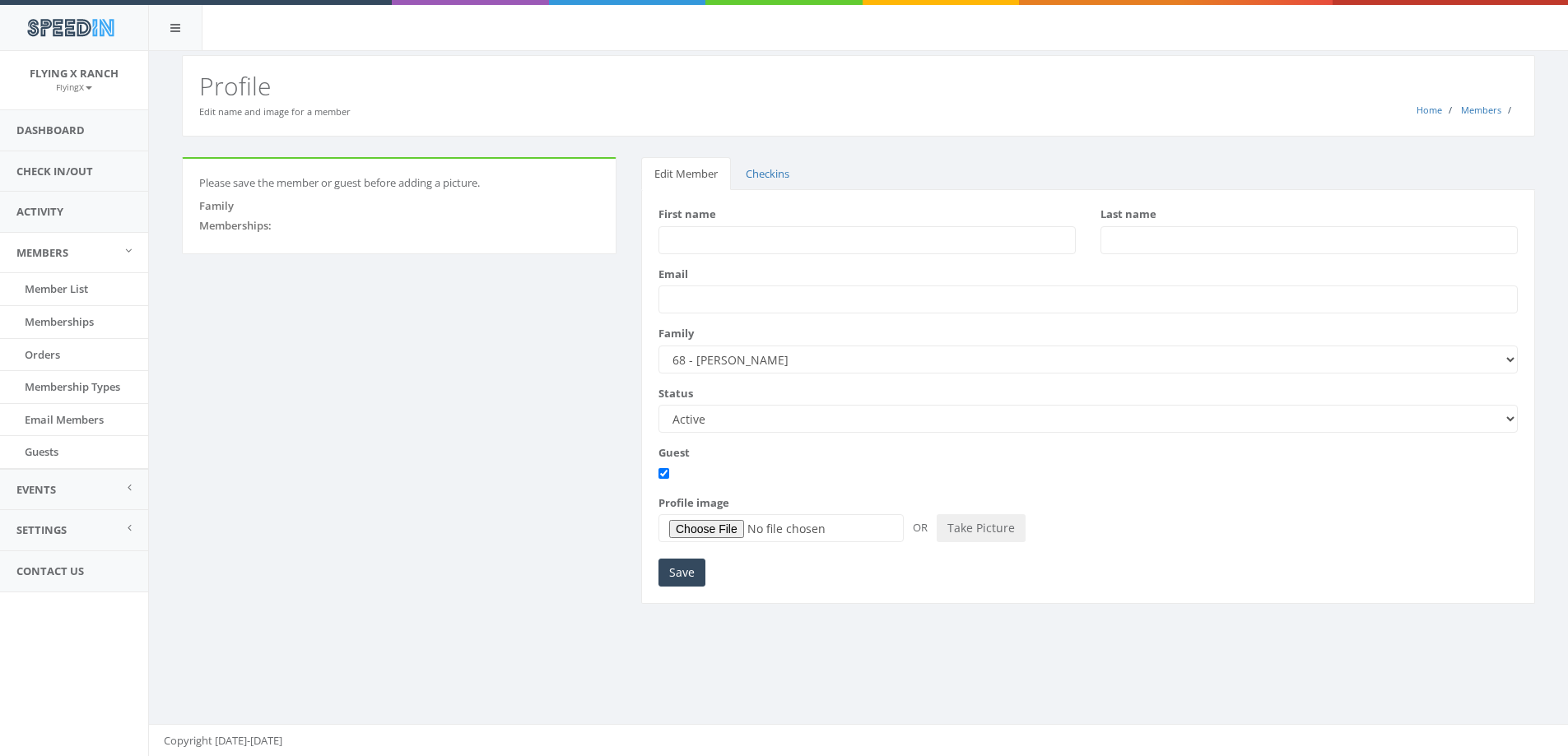
click at [692, 246] on input "First name" at bounding box center [867, 241] width 417 height 28
type input "Dale"
type input "Peter"
click at [675, 571] on input "Save" at bounding box center [681, 573] width 47 height 28
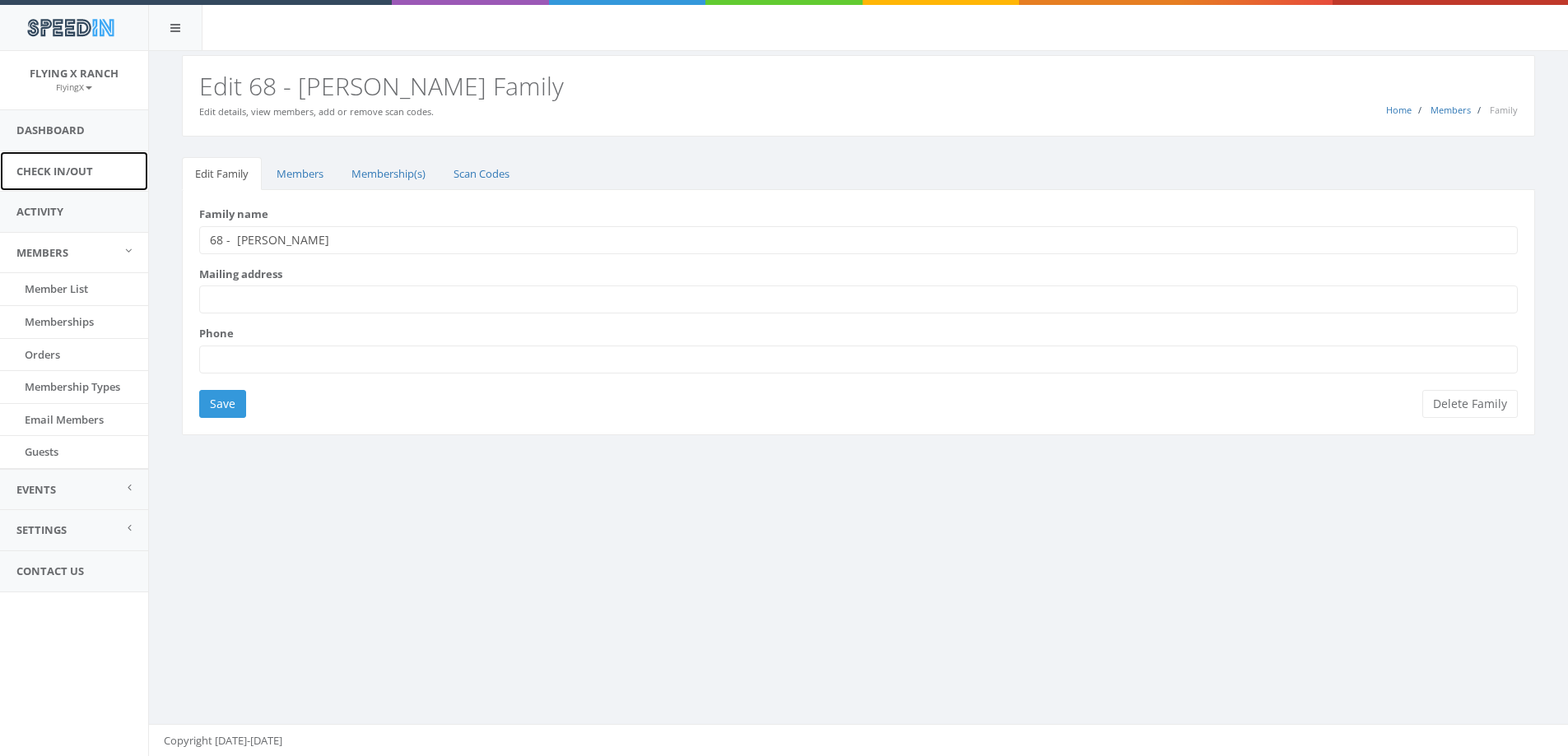
click at [67, 169] on link "Check In/Out" at bounding box center [74, 172] width 148 height 40
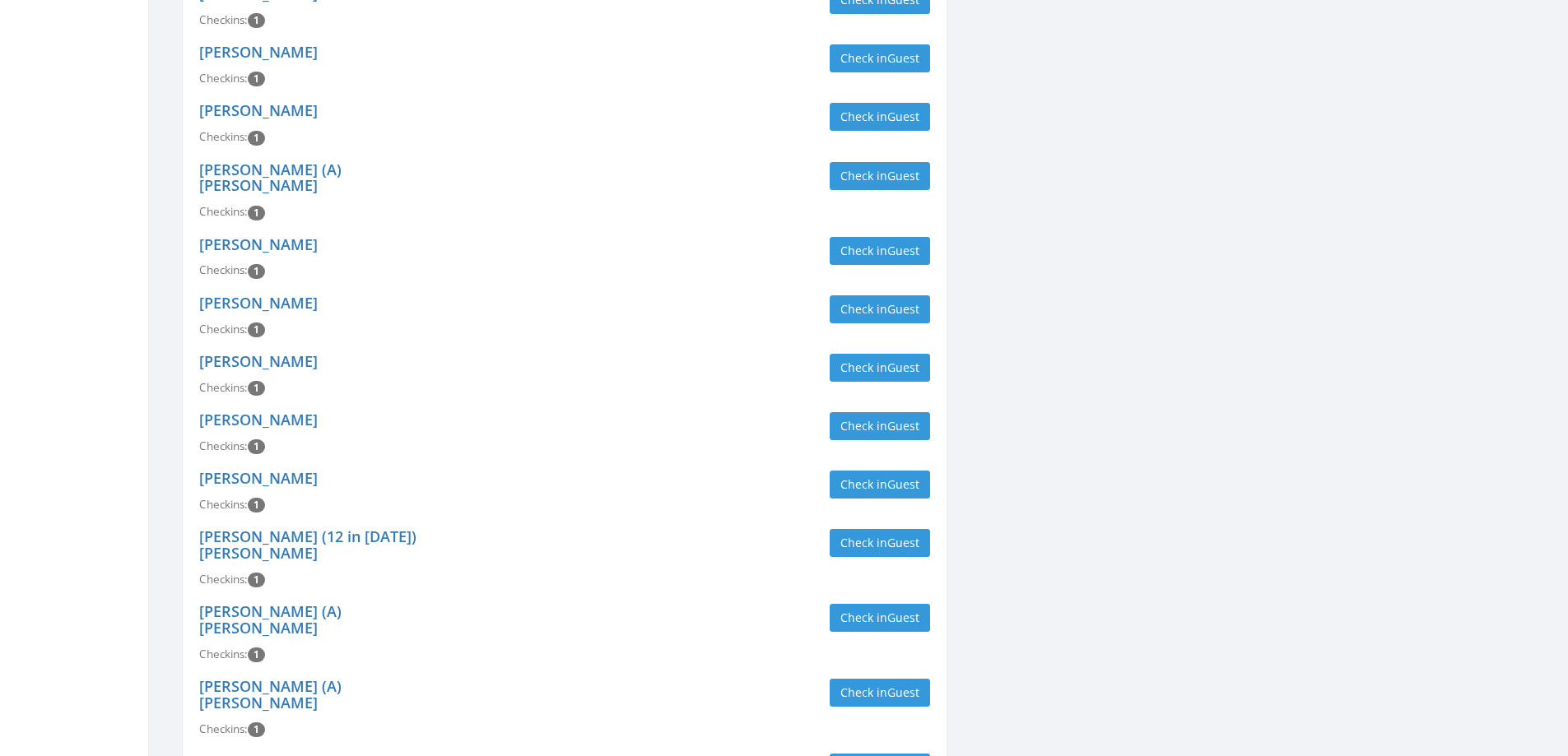
scroll to position [5281, 0]
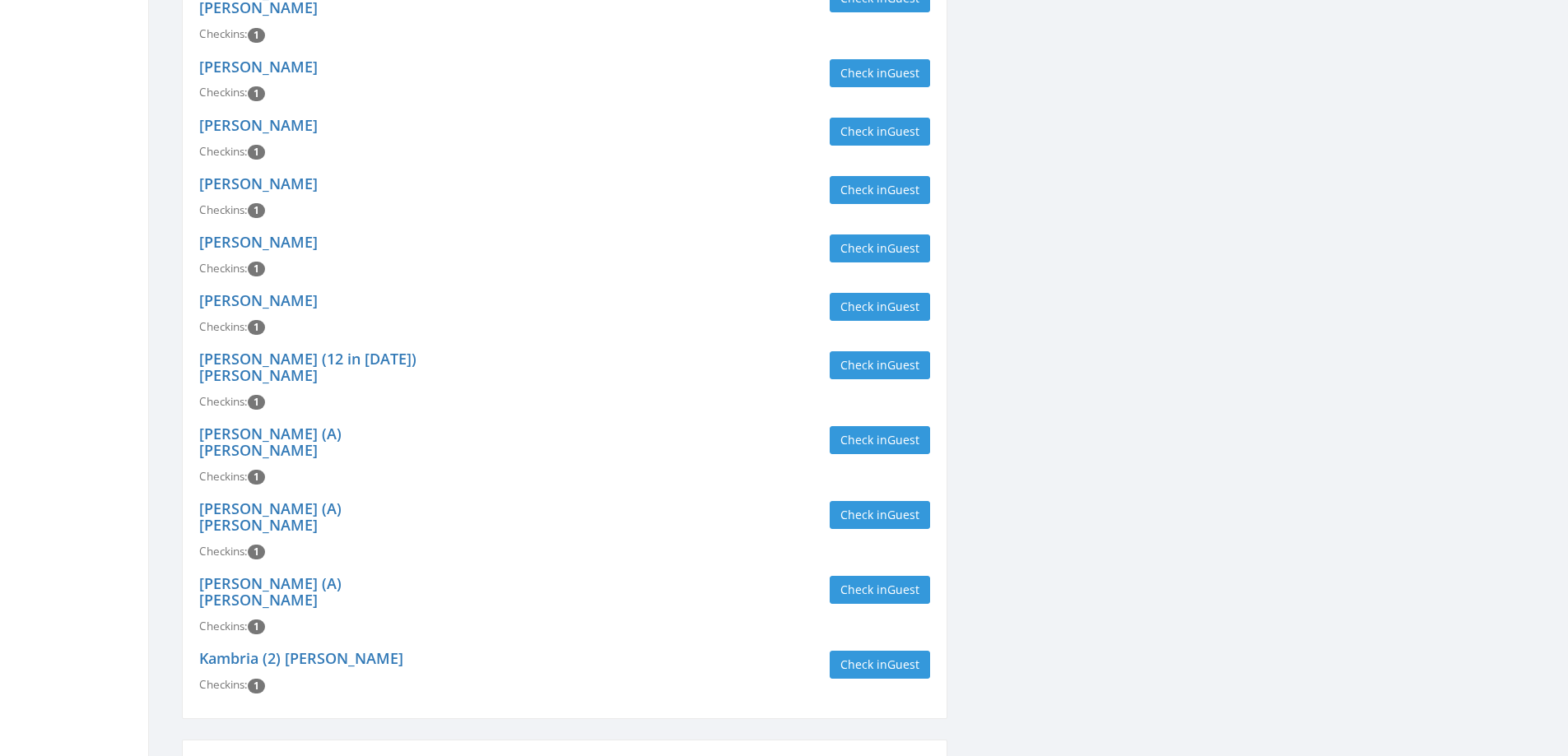
type input "emery"
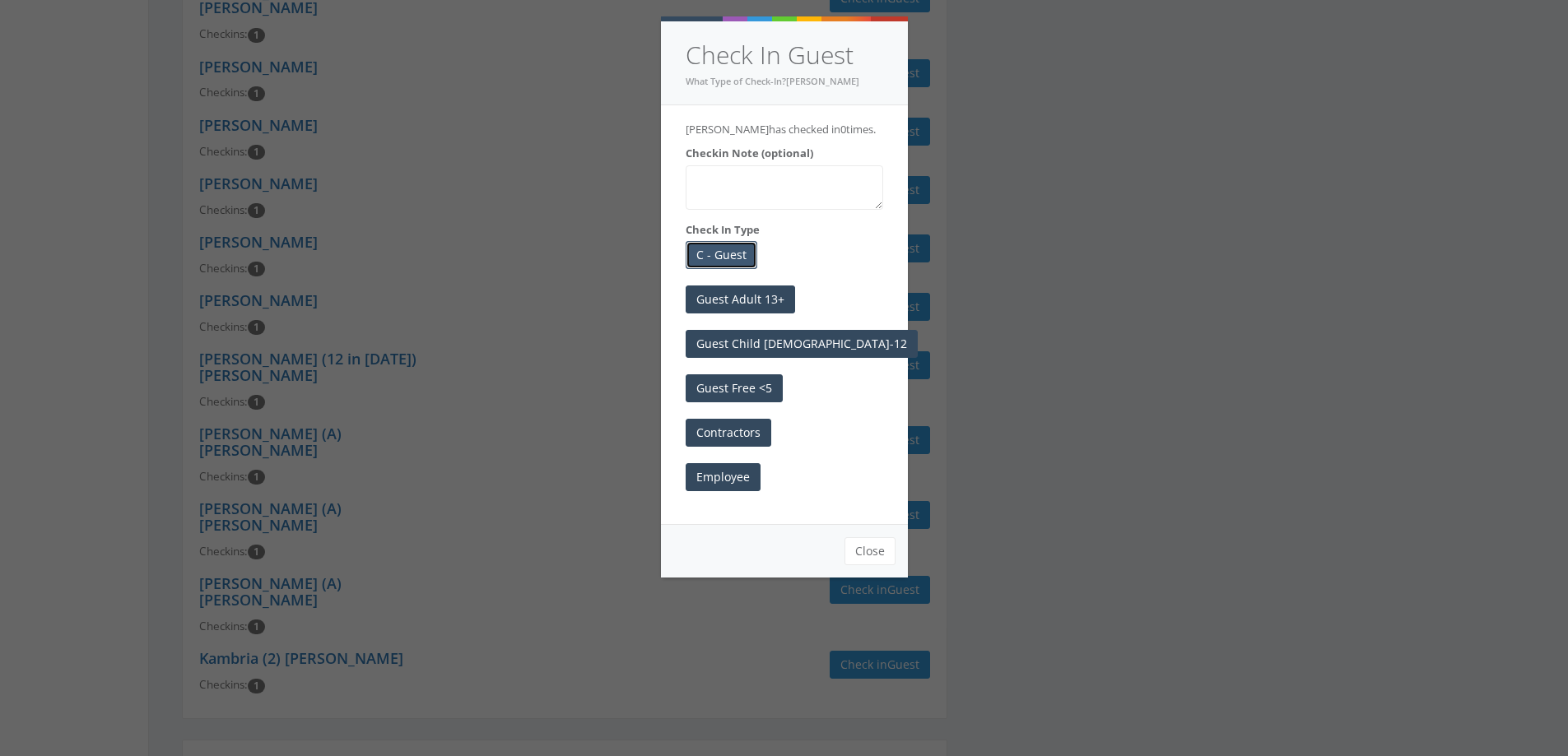
click at [727, 247] on button "C - Guest" at bounding box center [722, 255] width 72 height 28
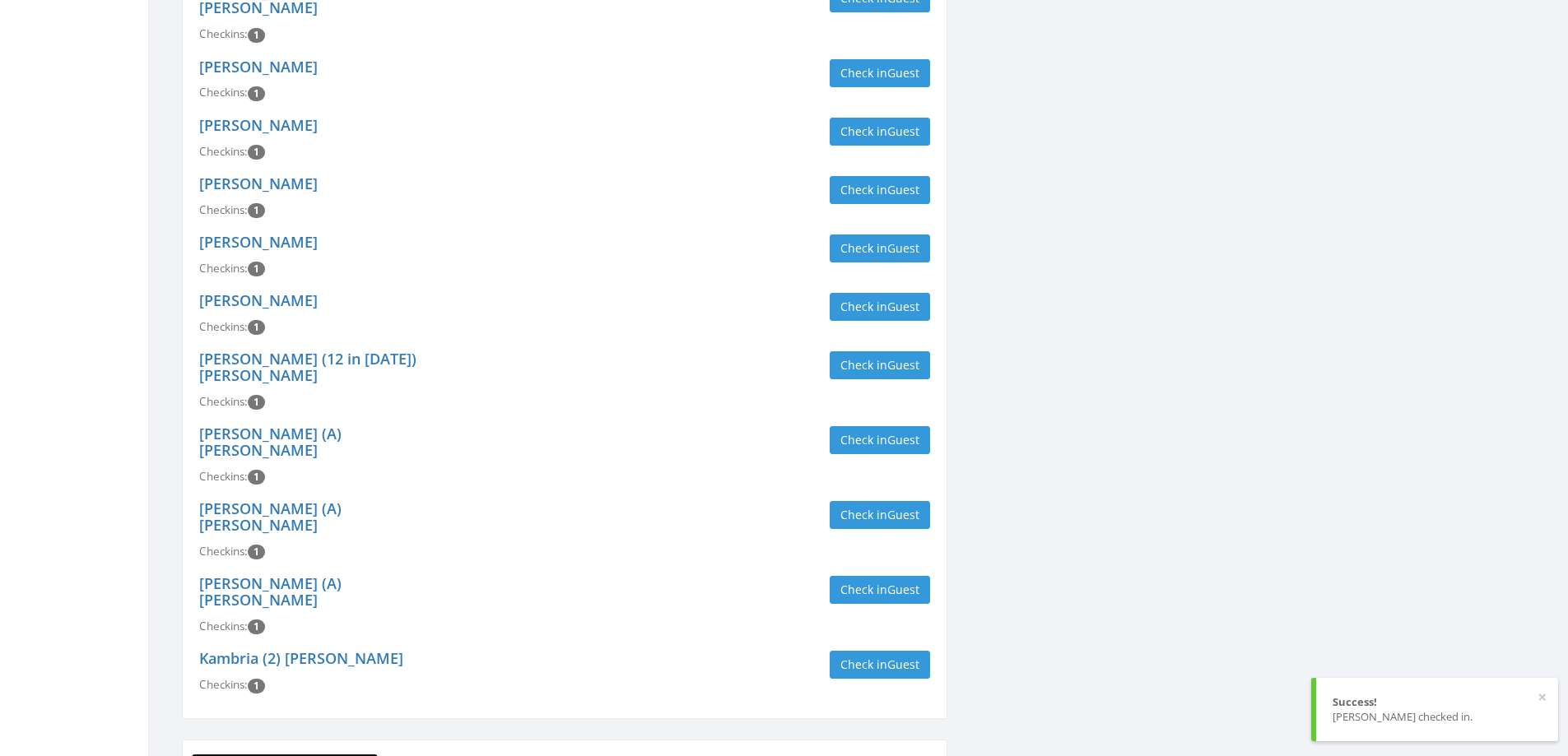
click at [246, 754] on link "68 - [PERSON_NAME]" at bounding box center [285, 767] width 188 height 27
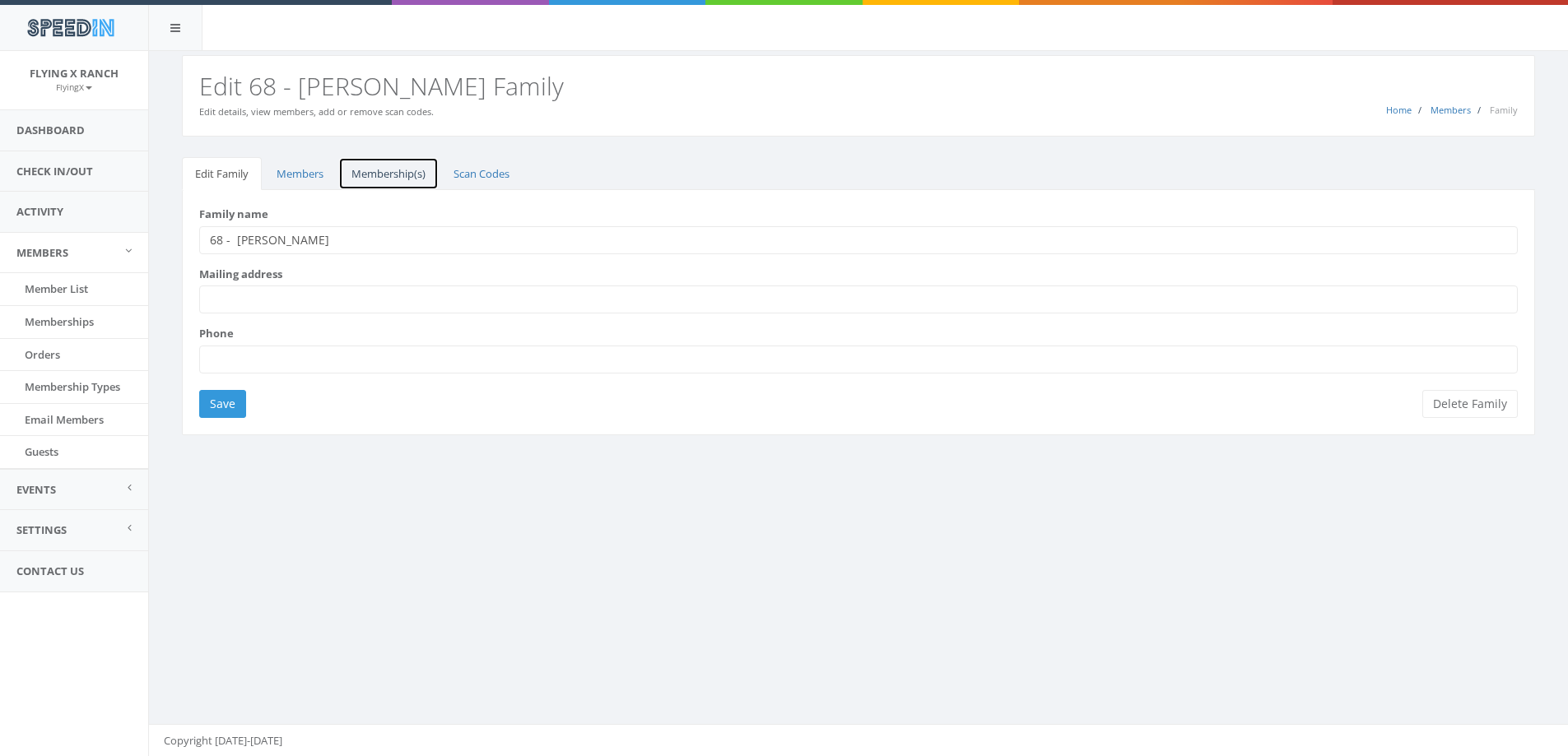
click at [385, 181] on link "Membership(s)" at bounding box center [389, 174] width 101 height 34
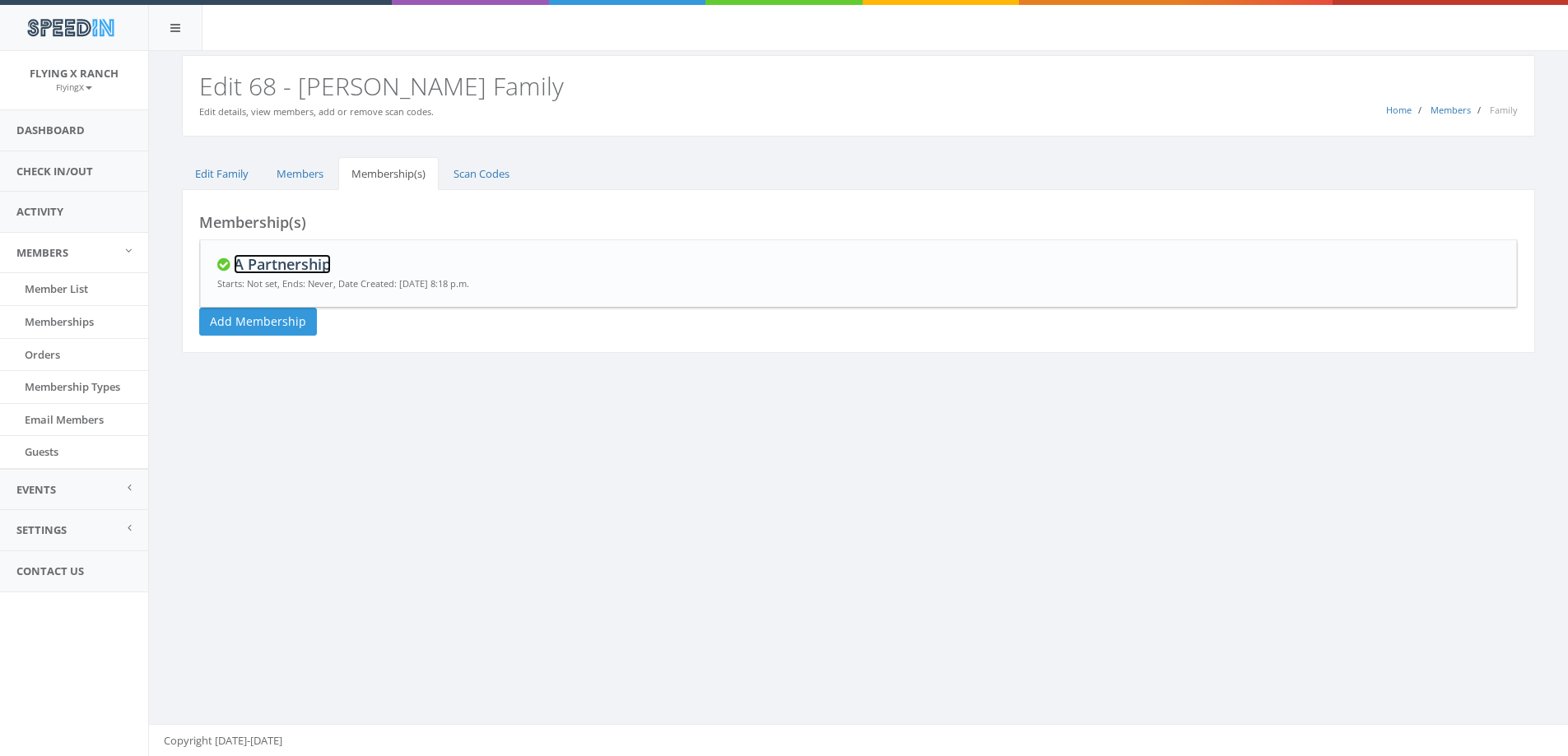
click at [309, 265] on link "A Partnership" at bounding box center [282, 265] width 97 height 20
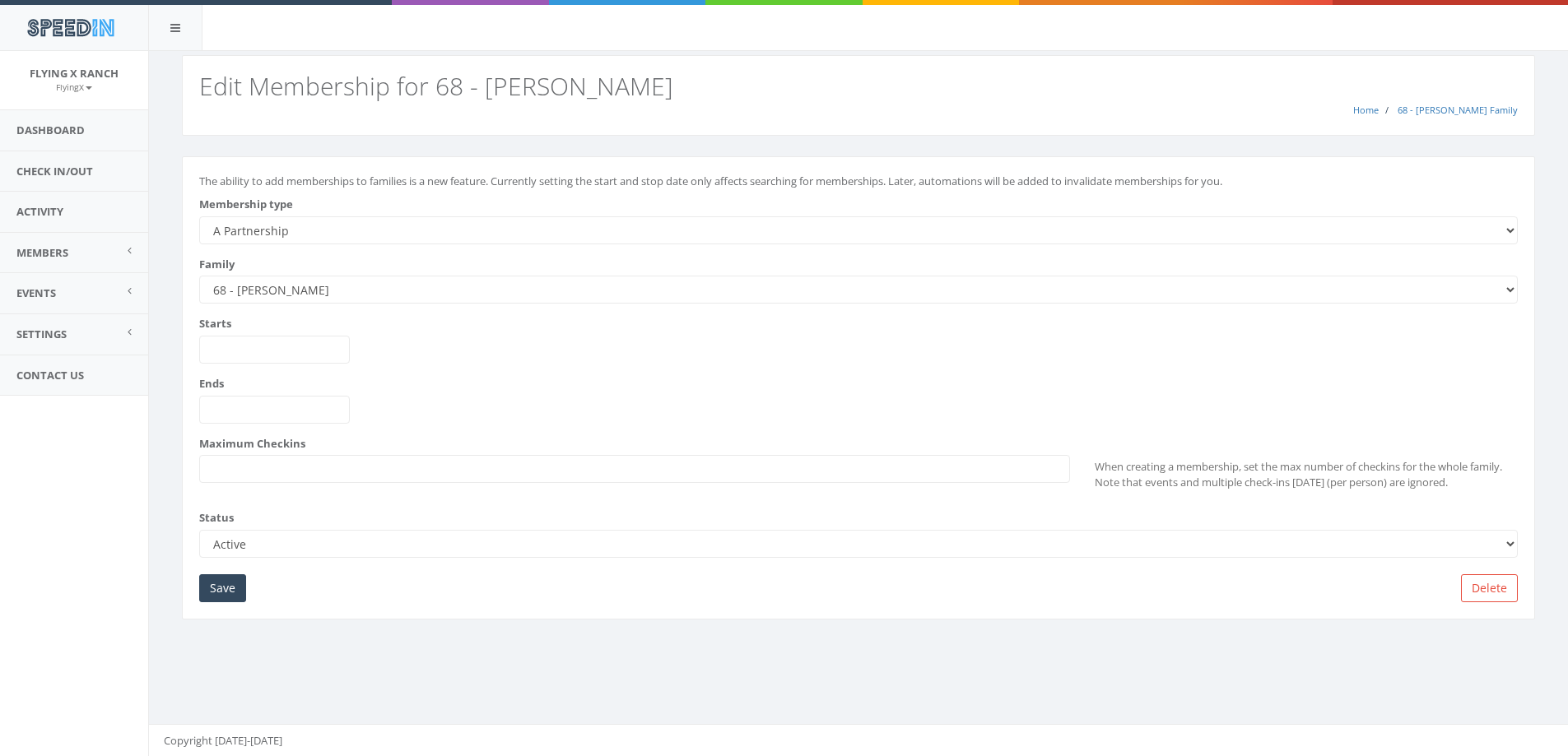
click at [310, 223] on select "--------- A Partnership C Partnership USE C Partnership USE A Partnership B Par…" at bounding box center [858, 231] width 1318 height 28
select select "2"
click at [199, 217] on select "--------- A Partnership C Partnership USE C Partnership USE A Partnership B Par…" at bounding box center [858, 231] width 1318 height 28
click at [225, 587] on input "Save" at bounding box center [222, 588] width 47 height 28
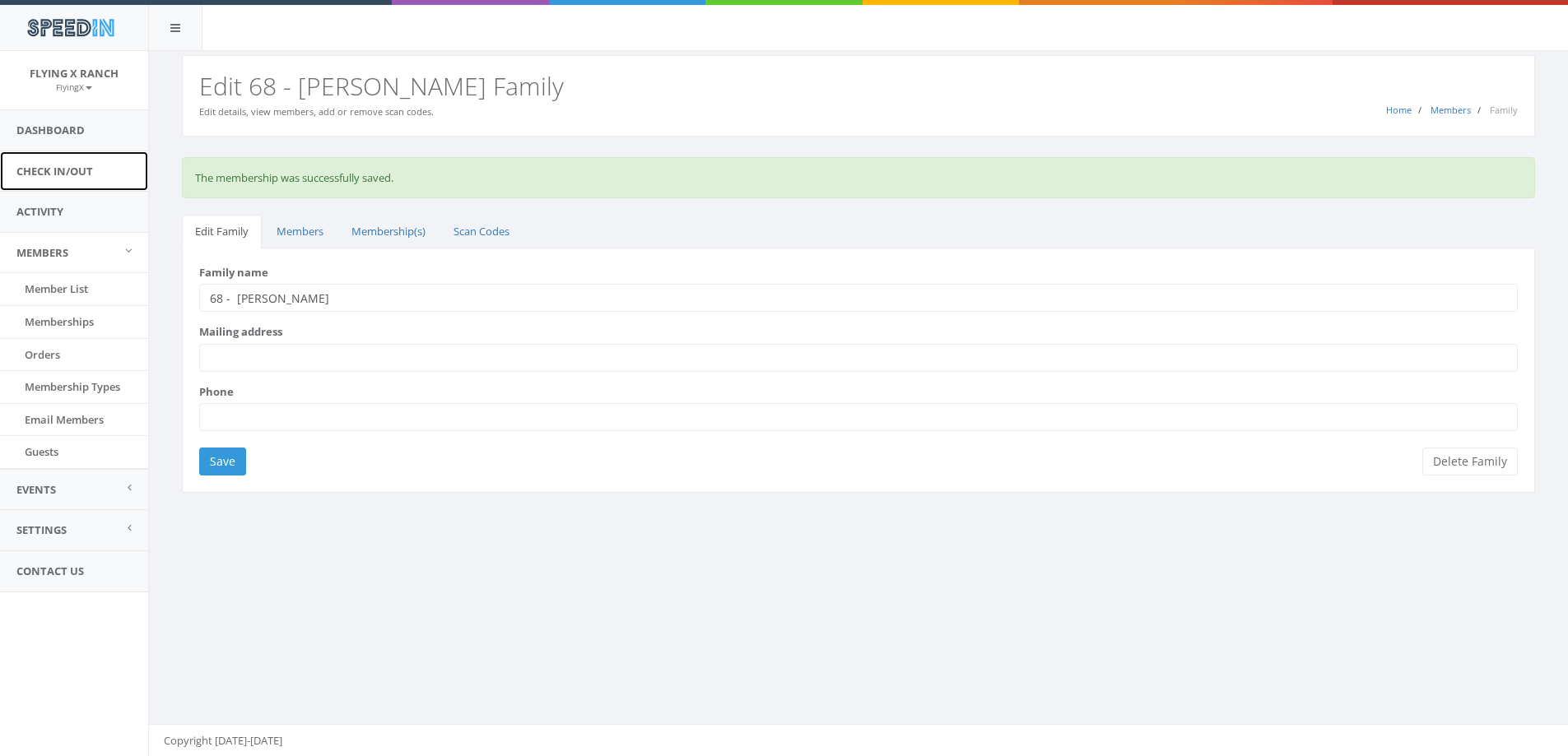
click at [72, 171] on link "Check In/Out" at bounding box center [74, 172] width 148 height 40
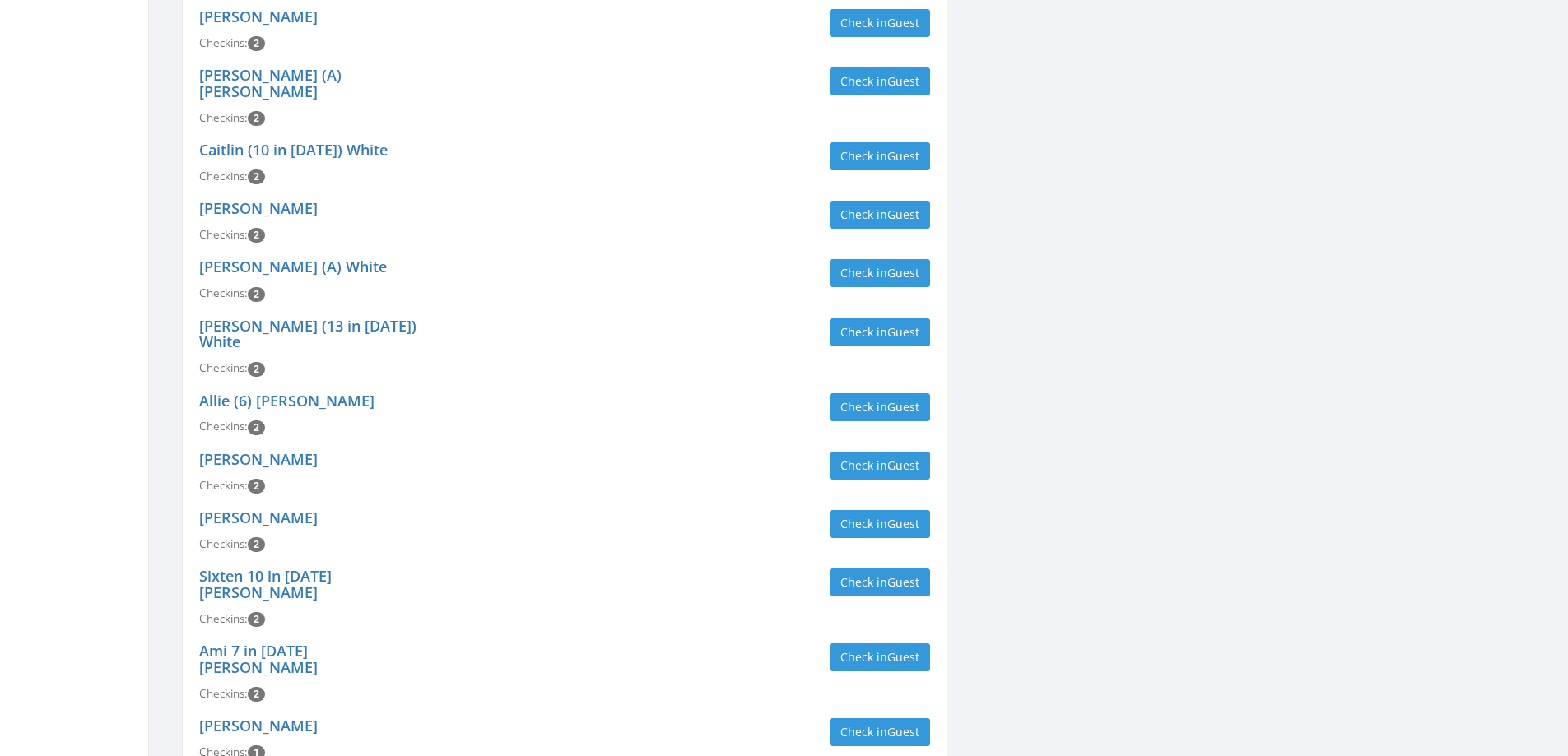
scroll to position [1317, 0]
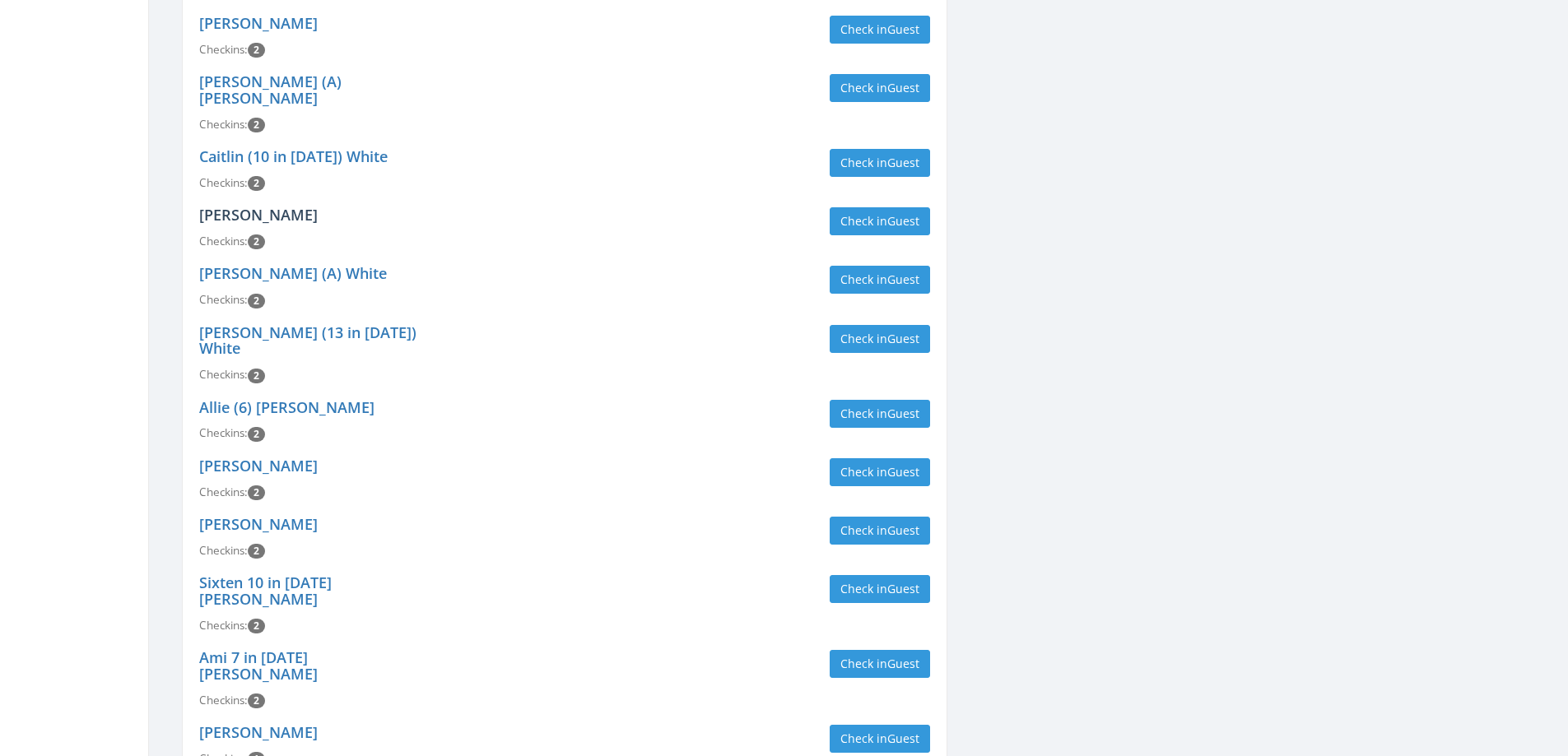
type input "emery"
click at [257, 205] on link "Dale Peter" at bounding box center [258, 215] width 119 height 20
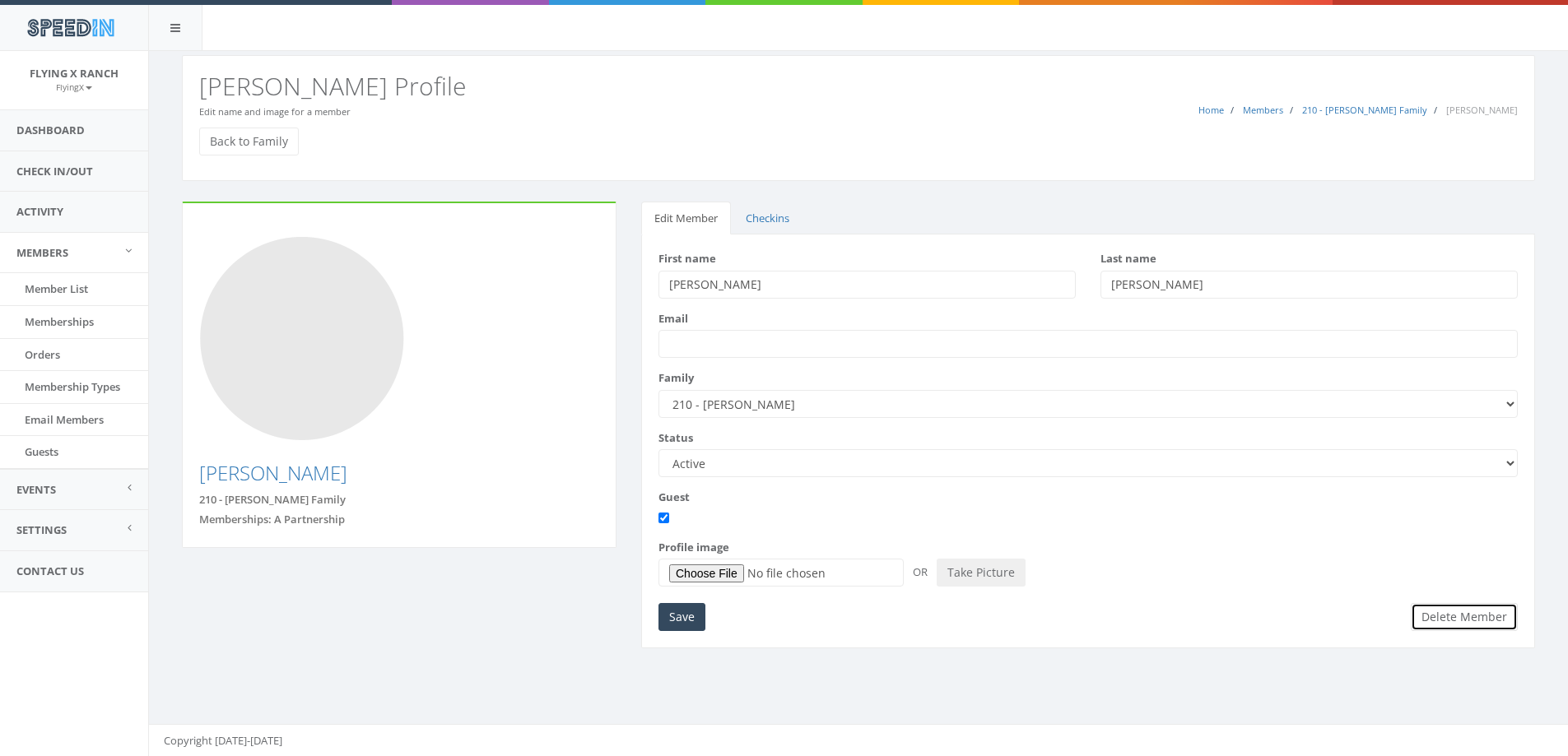
click at [1472, 624] on button "Delete Member" at bounding box center [1464, 617] width 107 height 28
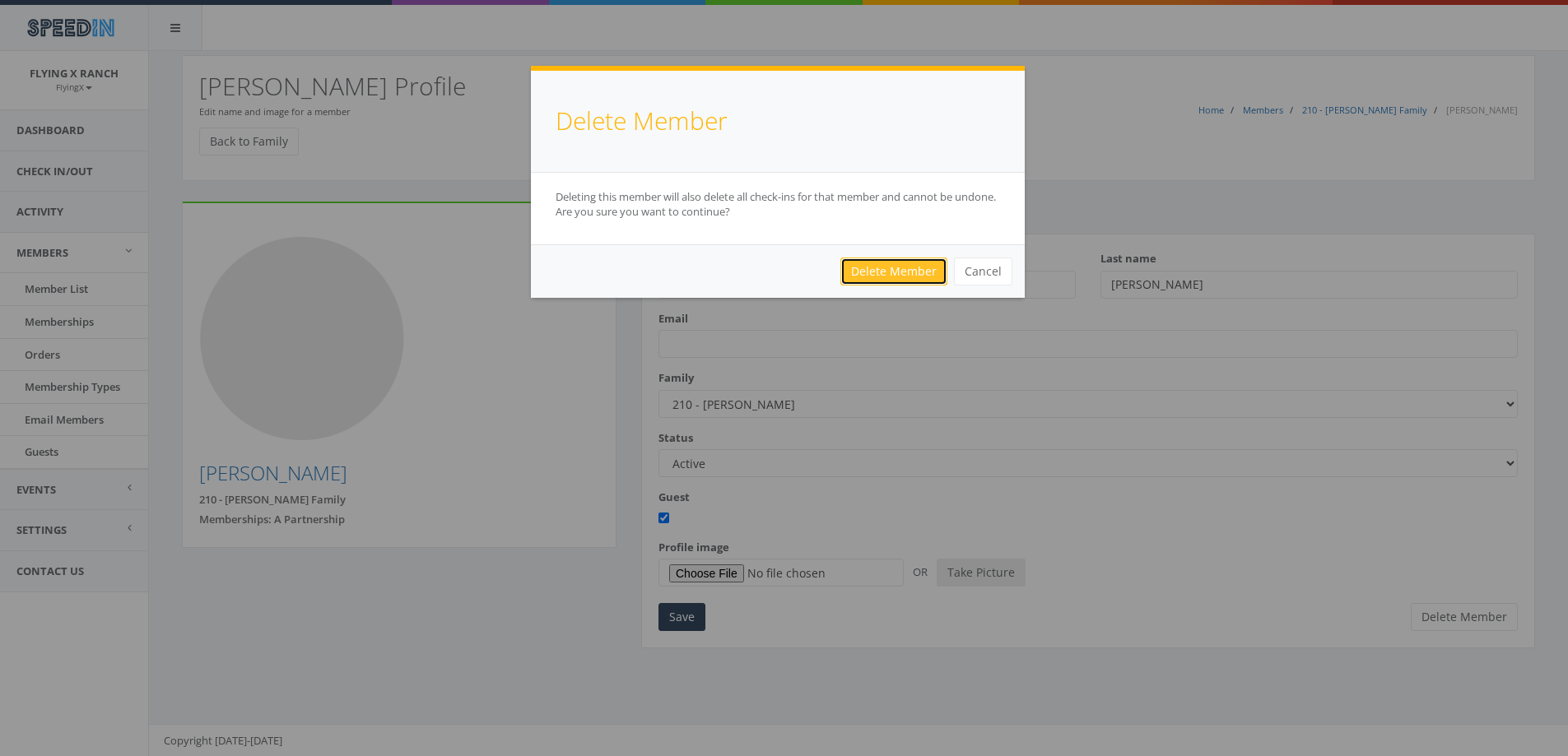
click at [855, 270] on link "Delete Member" at bounding box center [893, 272] width 107 height 28
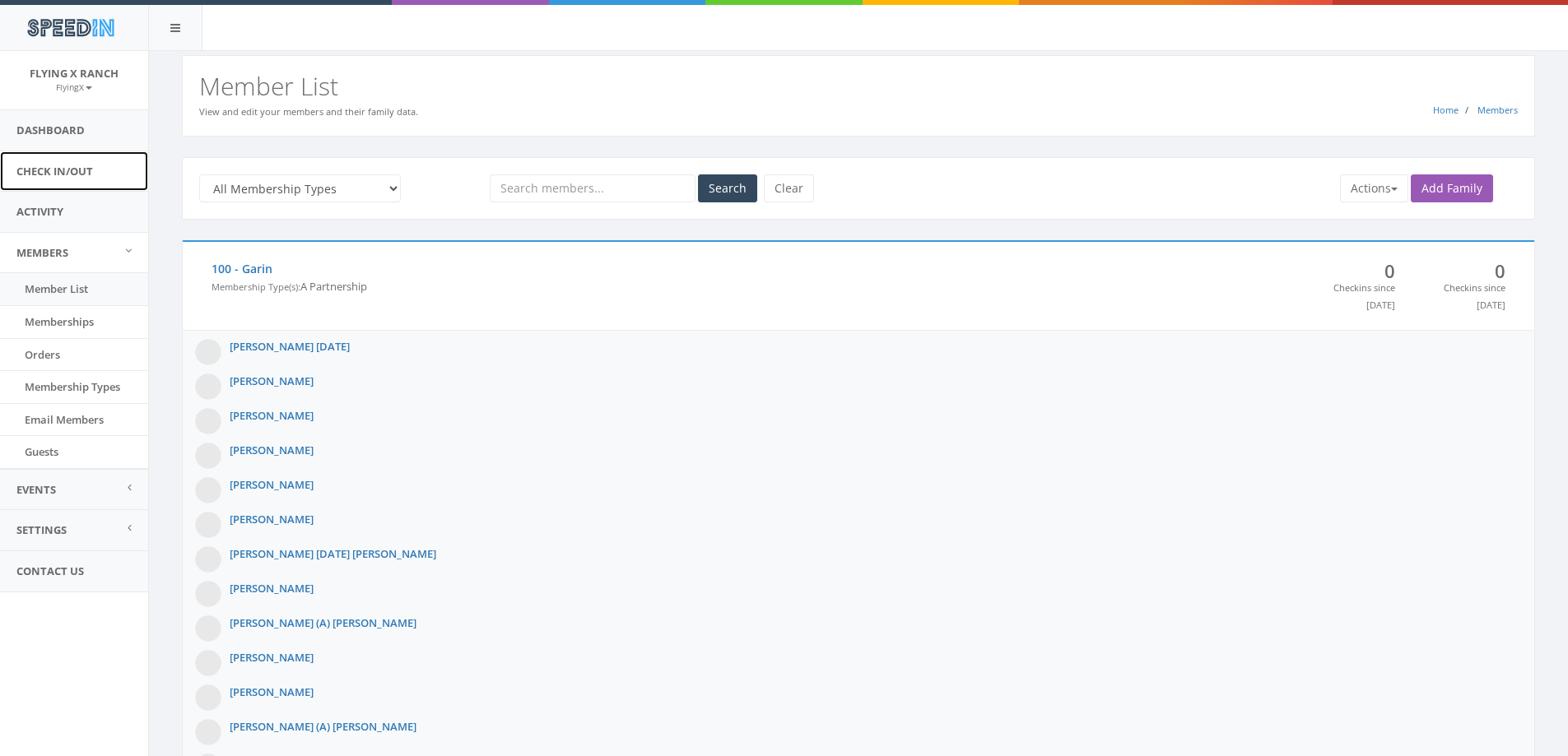
click at [56, 171] on link "Check In/Out" at bounding box center [74, 172] width 148 height 40
